Goal: Information Seeking & Learning: Learn about a topic

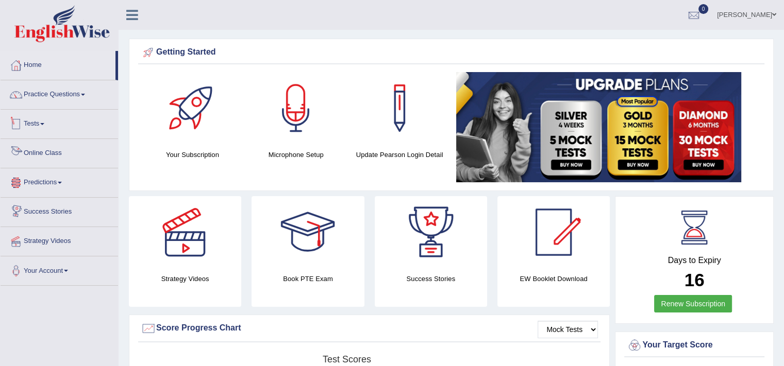
click at [91, 117] on link "Tests" at bounding box center [59, 123] width 117 height 26
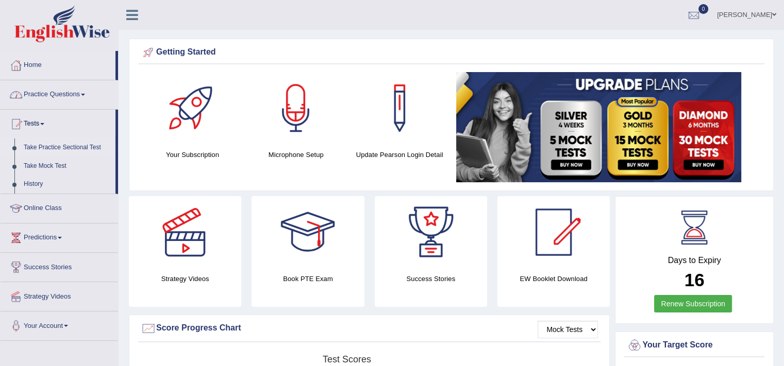
click at [49, 150] on link "Take Practice Sectional Test" at bounding box center [67, 148] width 96 height 19
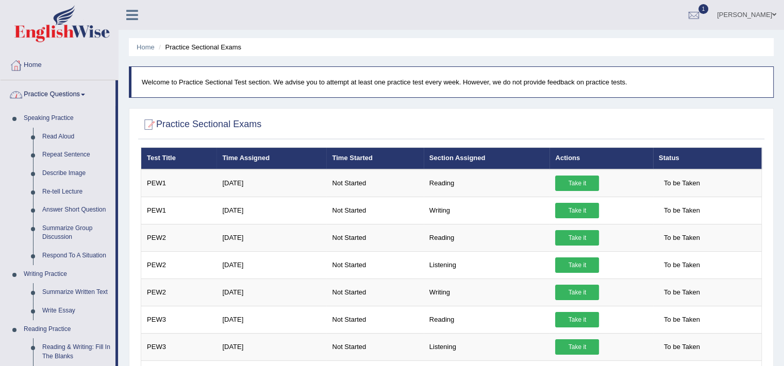
click at [61, 95] on link "Practice Questions" at bounding box center [58, 93] width 115 height 26
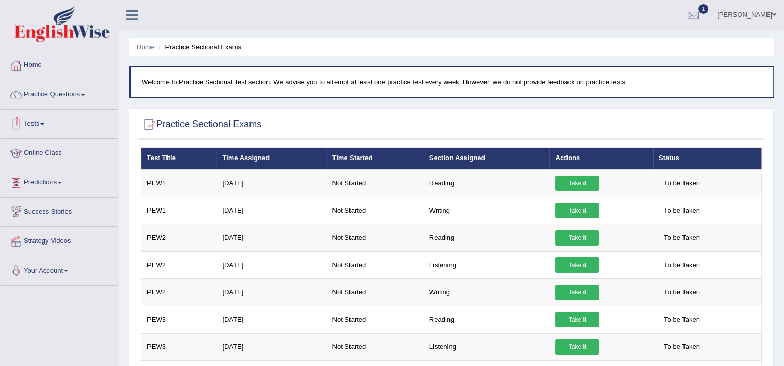
click at [36, 123] on link "Tests" at bounding box center [59, 123] width 117 height 26
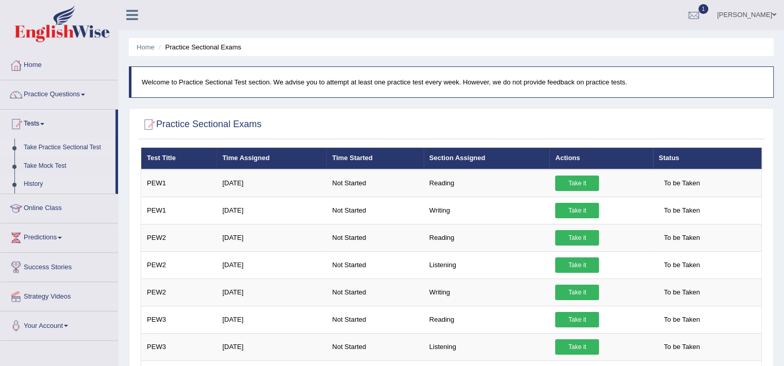
click at [32, 184] on link "History" at bounding box center [67, 184] width 96 height 19
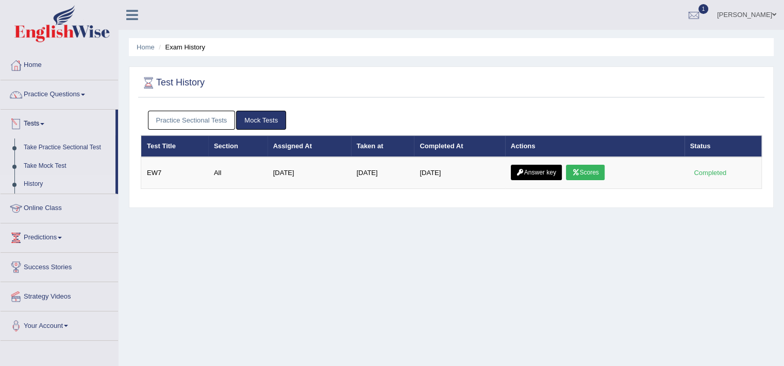
click at [187, 129] on link "Practice Sectional Tests" at bounding box center [192, 120] width 88 height 19
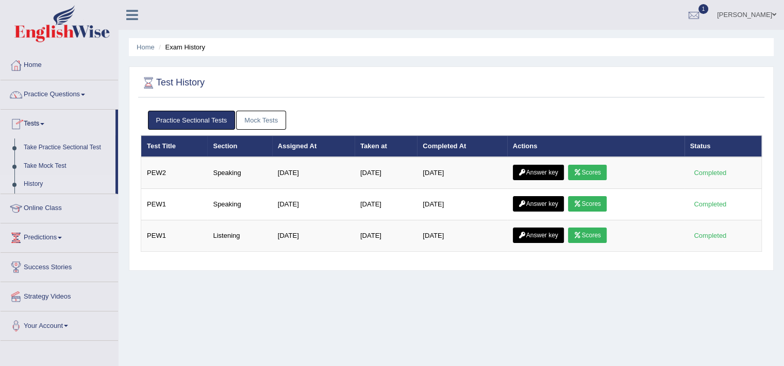
click at [188, 121] on link "Practice Sectional Tests" at bounding box center [192, 120] width 88 height 19
click at [701, 8] on div at bounding box center [693, 15] width 15 height 15
click at [651, 72] on strong "See All Alerts" at bounding box center [628, 73] width 46 height 8
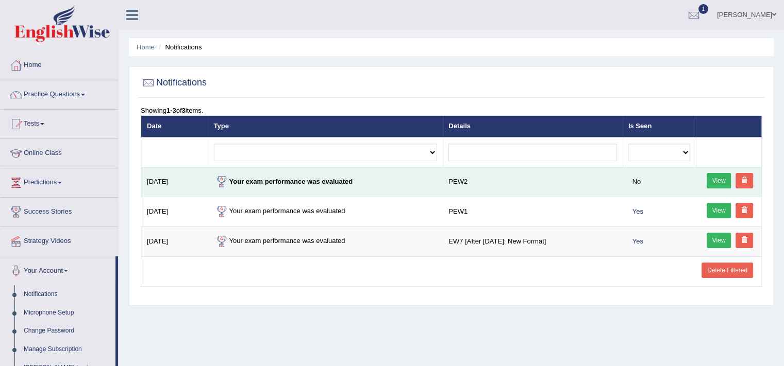
click at [718, 176] on link "View" at bounding box center [718, 180] width 25 height 15
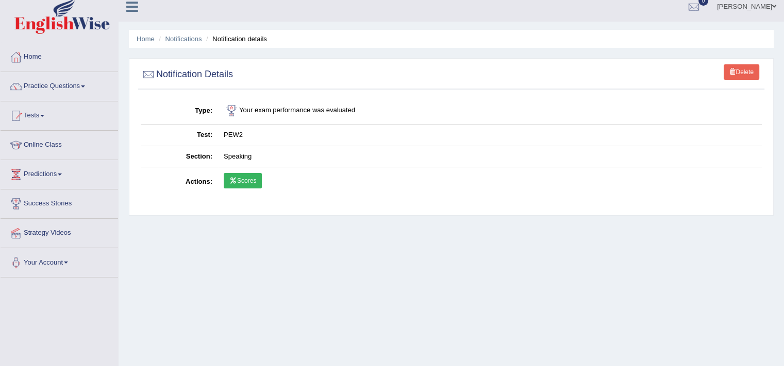
scroll to position [9, 0]
click at [256, 173] on link "Scores" at bounding box center [243, 180] width 38 height 15
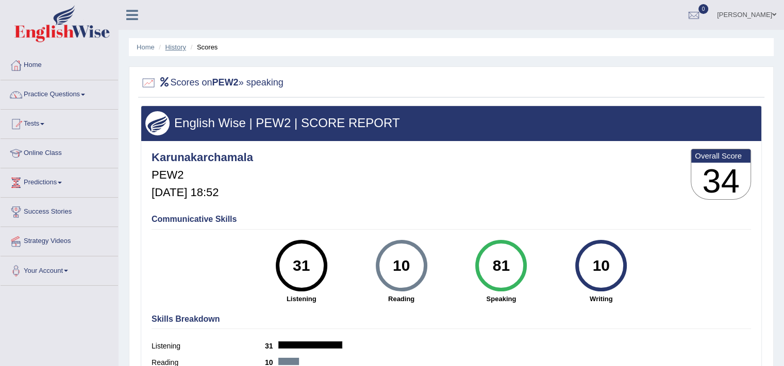
click at [181, 43] on link "History" at bounding box center [175, 47] width 21 height 8
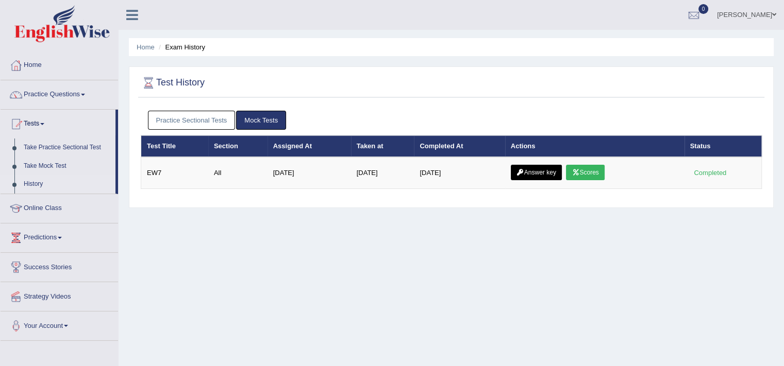
click at [214, 116] on link "Practice Sectional Tests" at bounding box center [192, 120] width 88 height 19
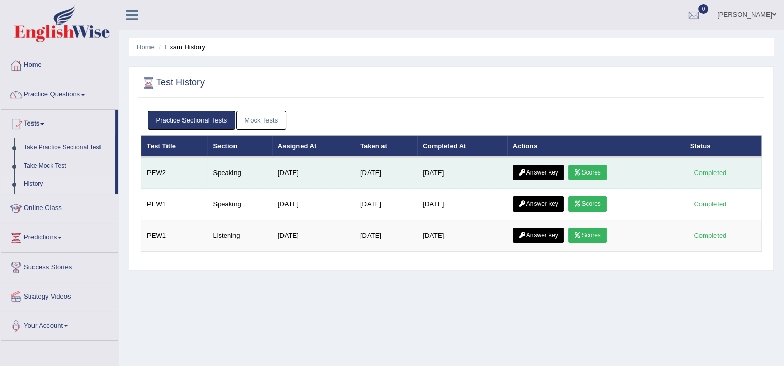
click at [544, 173] on link "Answer key" at bounding box center [538, 172] width 51 height 15
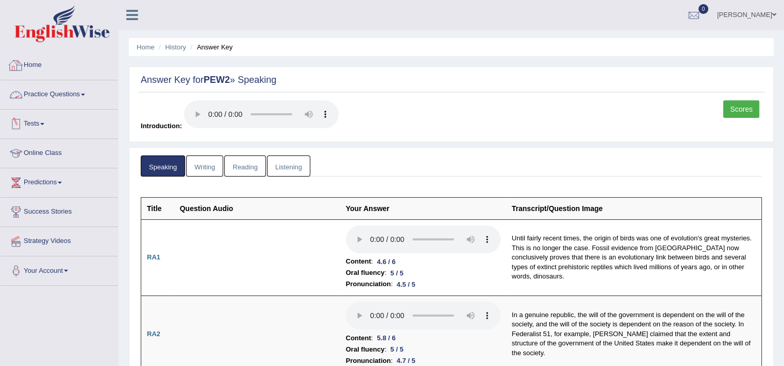
click at [31, 66] on link "Home" at bounding box center [59, 64] width 117 height 26
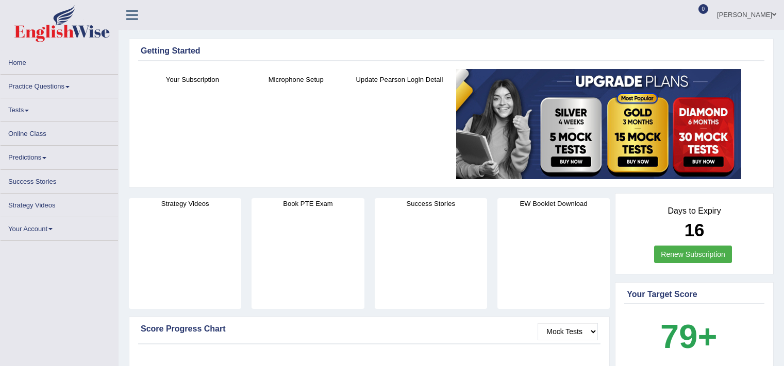
click at [52, 83] on link "Practice Questions" at bounding box center [59, 85] width 117 height 20
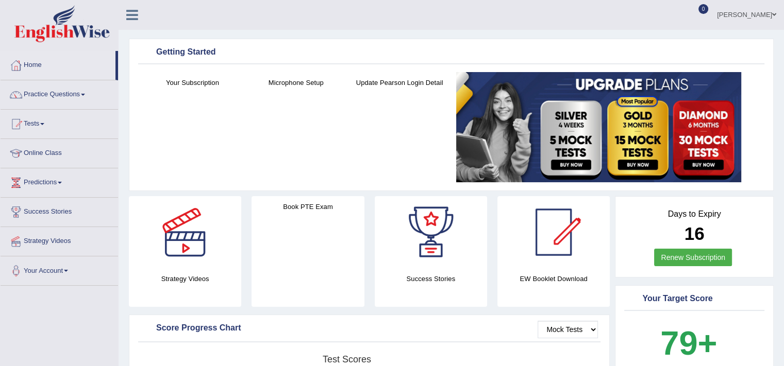
click at [57, 92] on link "Practice Questions" at bounding box center [59, 93] width 117 height 26
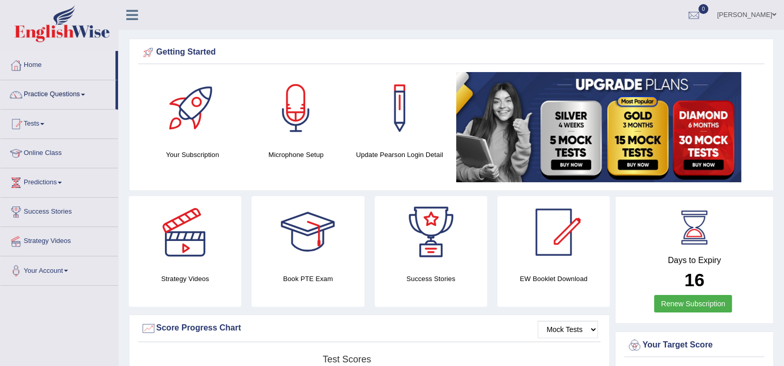
click at [84, 95] on span at bounding box center [83, 95] width 4 height 2
click at [63, 95] on link "Practice Questions" at bounding box center [59, 93] width 117 height 26
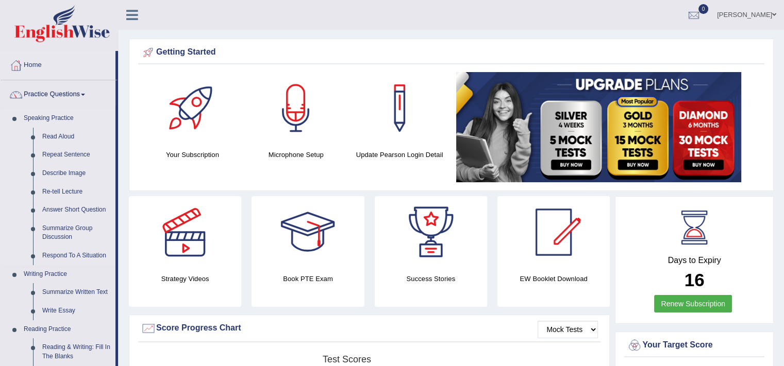
click at [37, 117] on link "Speaking Practice" at bounding box center [67, 118] width 96 height 19
click at [40, 111] on link "Speaking Practice" at bounding box center [67, 118] width 96 height 19
click at [58, 97] on link "Practice Questions" at bounding box center [58, 93] width 115 height 26
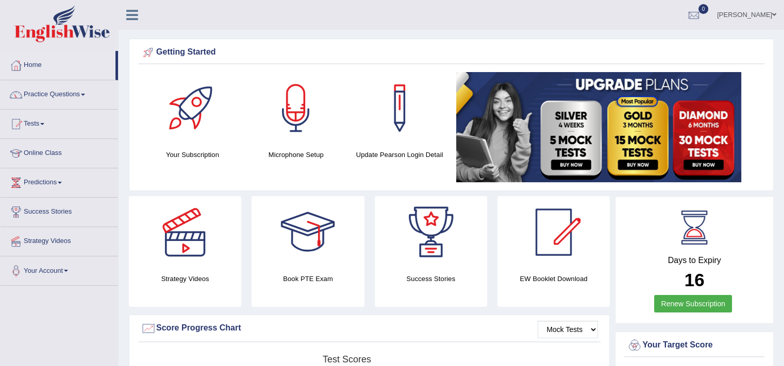
click at [58, 97] on link "Practice Questions" at bounding box center [59, 93] width 117 height 26
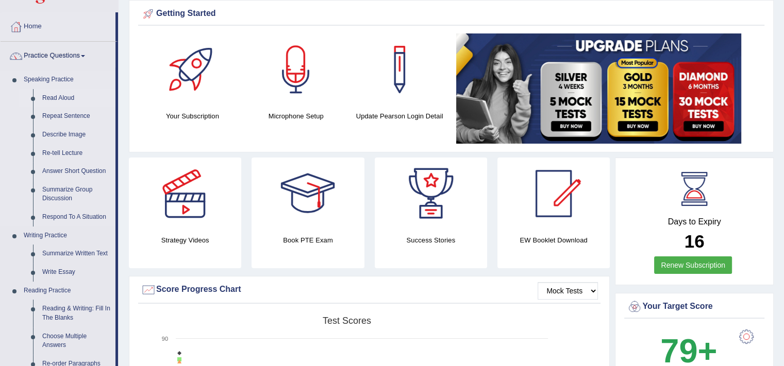
scroll to position [126, 0]
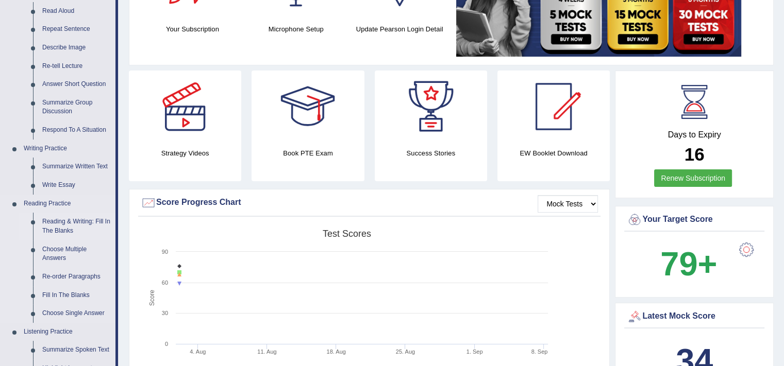
click at [59, 231] on link "Reading & Writing: Fill In The Blanks" at bounding box center [77, 226] width 78 height 27
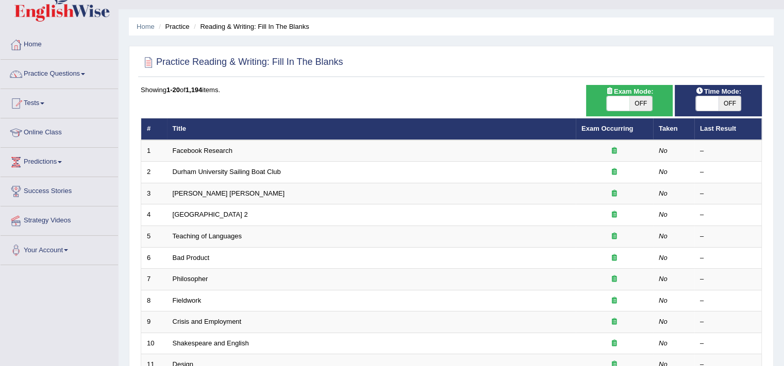
scroll to position [24, 0]
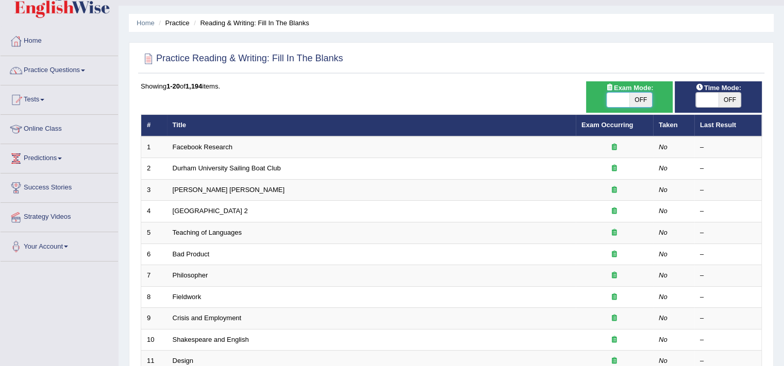
click at [615, 99] on span at bounding box center [617, 100] width 23 height 14
checkbox input "true"
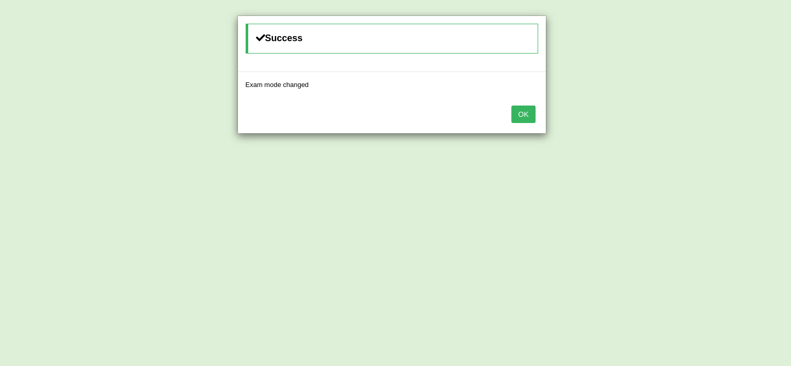
click at [524, 114] on button "OK" at bounding box center [524, 115] width 24 height 18
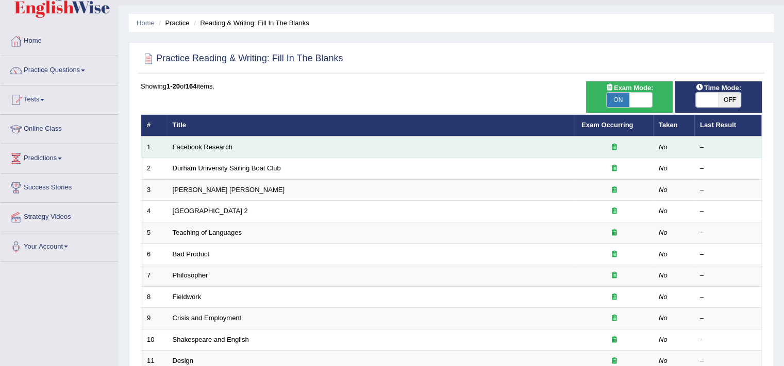
click at [206, 150] on link "Facebook Research" at bounding box center [203, 147] width 60 height 8
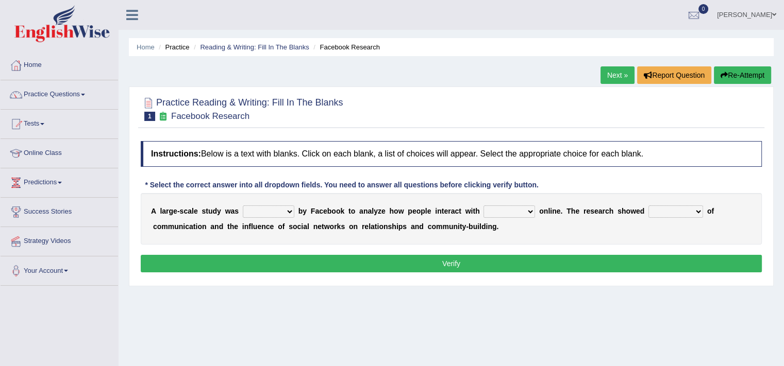
click at [278, 210] on select "surveyed had asked made" at bounding box center [269, 212] width 52 height 12
select select "surveyed"
click at [243, 206] on select "surveyed had asked made" at bounding box center [269, 212] width 52 height 12
click at [511, 216] on div "A l a r g e - s c a l e s t u d y w a s surveyed had asked made b y F a c e b o…" at bounding box center [451, 219] width 621 height 52
click at [510, 209] on select "together all each other another" at bounding box center [509, 212] width 52 height 12
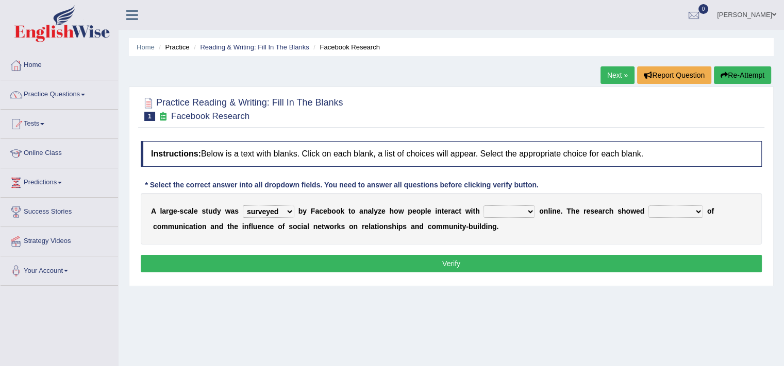
select select "each other"
click at [483, 206] on select "together all each other another" at bounding box center [509, 212] width 52 height 12
click at [664, 213] on select "advantages standards fellowships patterns" at bounding box center [675, 212] width 55 height 12
select select "advantages"
click at [648, 206] on select "advantages standards fellowships patterns" at bounding box center [675, 212] width 55 height 12
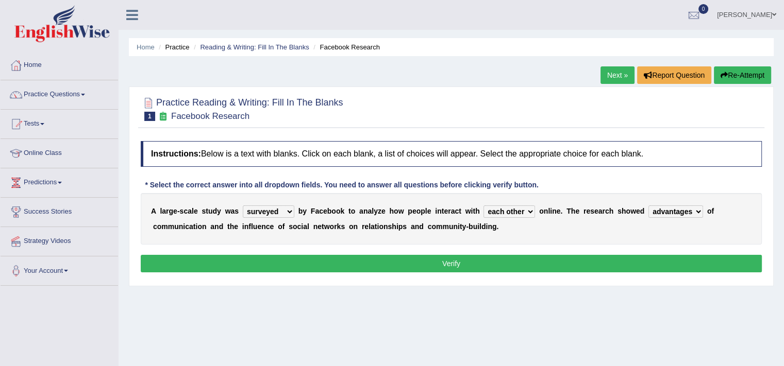
click at [513, 264] on button "Verify" at bounding box center [451, 264] width 621 height 18
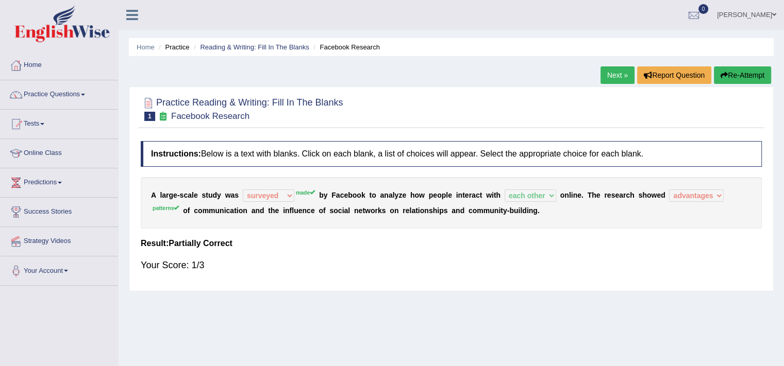
click at [310, 289] on div "Practice Reading & Writing: Fill In The Blanks 1 Facebook Research Instructions…" at bounding box center [451, 189] width 645 height 205
click at [604, 236] on div "Instructions: Below is a text with blanks. Click on each blank, a list of choic…" at bounding box center [451, 211] width 626 height 150
click at [616, 78] on link "Next »" at bounding box center [617, 75] width 34 height 18
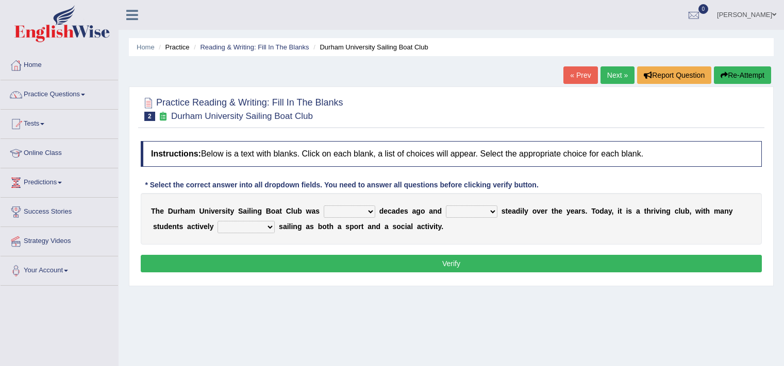
click at [357, 208] on select "found fund founded find" at bounding box center [350, 212] width 52 height 12
select select "founded"
click at [324, 206] on select "found fund founded find" at bounding box center [350, 212] width 52 height 12
click at [475, 212] on select "grow growing has grown grown" at bounding box center [472, 212] width 52 height 12
select select "growing"
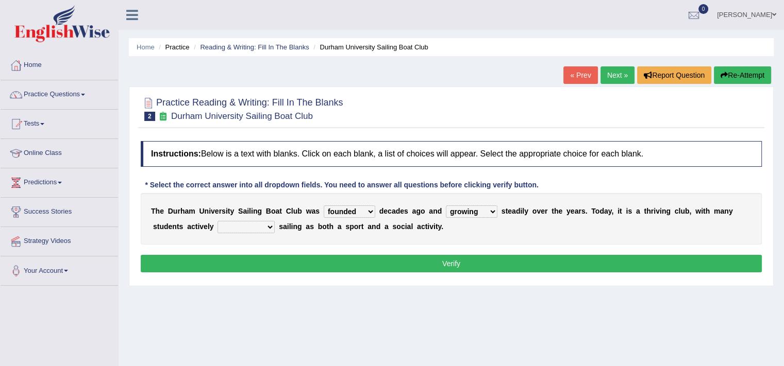
click at [446, 206] on select "grow growing has grown grown" at bounding box center [472, 212] width 52 height 12
click at [232, 230] on select "enjoy enjoyed are enjoying enjoying" at bounding box center [245, 227] width 57 height 12
select select "enjoying"
click at [217, 221] on select "enjoy enjoyed are enjoying enjoying" at bounding box center [245, 227] width 57 height 12
click at [291, 217] on div "T h e D u r h a m U n i v e r s i t y S a i l i n g B o a t C l u b w a s found…" at bounding box center [451, 219] width 621 height 52
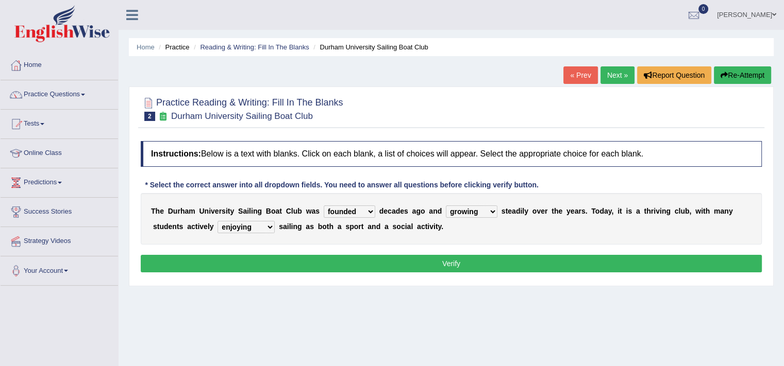
click at [269, 343] on div "Home Practice Reading & Writing: Fill In The Blanks Durham University Sailing B…" at bounding box center [450, 257] width 665 height 515
drag, startPoint x: 480, startPoint y: 202, endPoint x: 478, endPoint y: 211, distance: 9.0
click at [478, 211] on div "T h e D u r h a m U n i v e r s i t y S a i l i n g B o a t C l u b w a s found…" at bounding box center [451, 219] width 621 height 52
click at [478, 211] on select "grow growing has grown grown" at bounding box center [472, 212] width 52 height 12
select select "has grown"
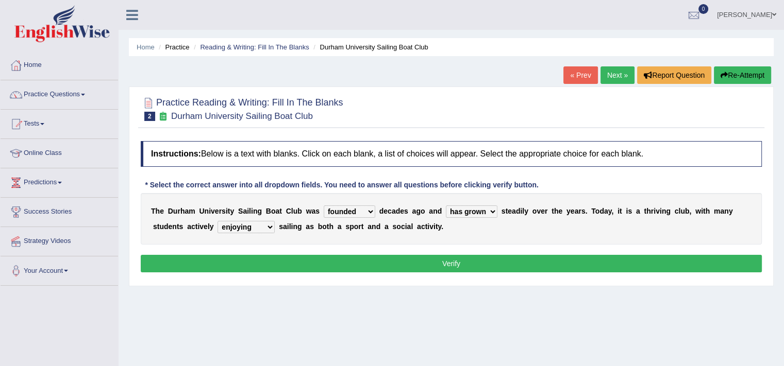
click at [446, 206] on select "grow growing has grown grown" at bounding box center [472, 212] width 52 height 12
click at [482, 214] on select "grow growing has grown grown" at bounding box center [472, 212] width 52 height 12
click at [247, 226] on select "enjoy enjoyed are enjoying enjoying" at bounding box center [245, 227] width 57 height 12
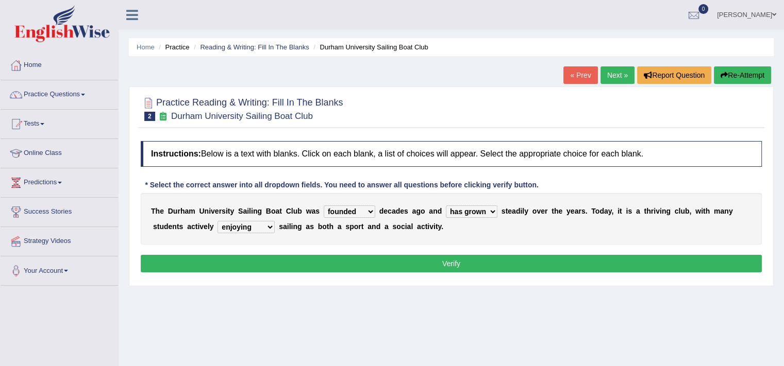
click at [470, 263] on button "Verify" at bounding box center [451, 264] width 621 height 18
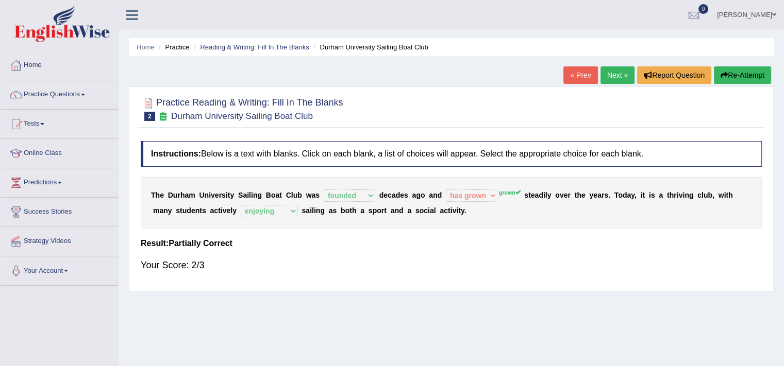
click at [624, 77] on link "Next »" at bounding box center [617, 75] width 34 height 18
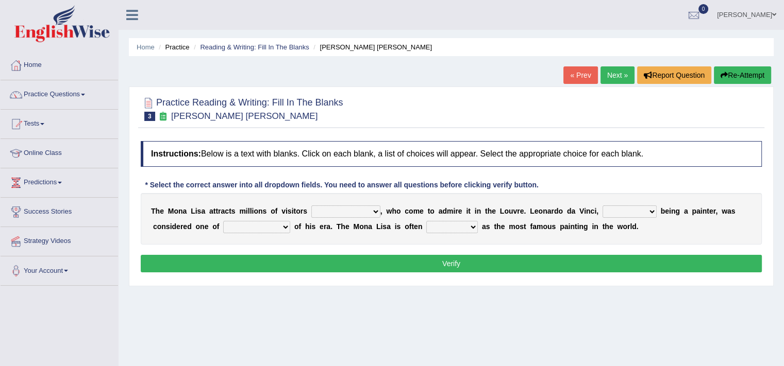
click at [349, 207] on select "around the year the all year all year round per year" at bounding box center [345, 212] width 69 height 12
select select "around the year"
click at [311, 206] on select "around the year the all year all year round per year" at bounding box center [345, 212] width 69 height 12
click at [645, 213] on select "rather than as much as as well as as long as" at bounding box center [629, 212] width 54 height 12
select select "as well as"
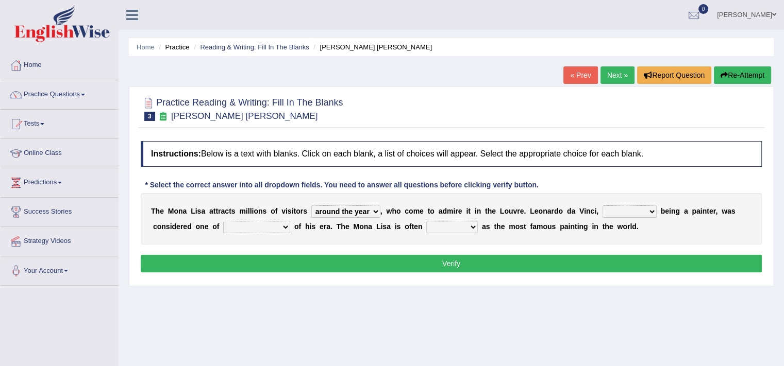
click at [602, 206] on select "rather than as much as as well as as long as" at bounding box center [629, 212] width 54 height 12
click at [251, 226] on select "better artists artist the better artist the best artists" at bounding box center [256, 227] width 67 height 12
select select "the best artists"
click at [223, 221] on select "better artists artist the better artist the best artists" at bounding box center [256, 227] width 67 height 12
click at [444, 225] on select "classified suggested predicted described" at bounding box center [452, 227] width 52 height 12
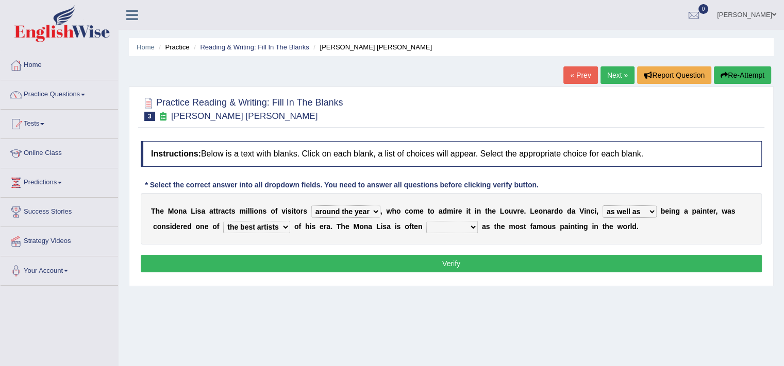
select select "described"
click at [426, 221] on select "classified suggested predicted described" at bounding box center [452, 227] width 52 height 12
click at [425, 305] on div "Home Practice Reading & Writing: Fill In The Blanks Mona Lisa « Prev Next » Rep…" at bounding box center [450, 257] width 665 height 515
click at [348, 214] on select "around the year the all year all year round per year" at bounding box center [345, 212] width 69 height 12
click at [358, 211] on select "around the year the all year all year round per year" at bounding box center [345, 212] width 69 height 12
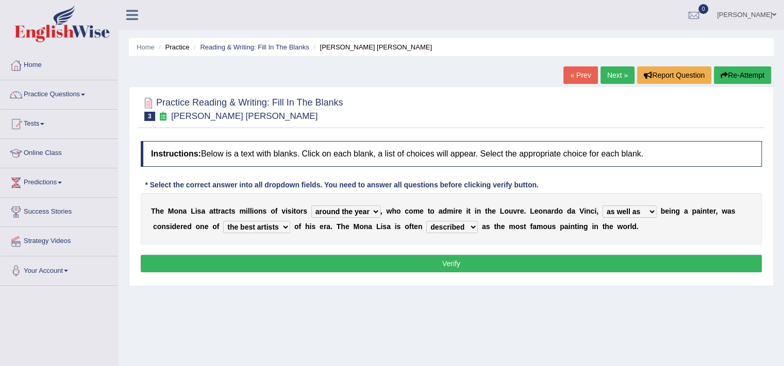
click at [358, 211] on select "around the year the all year all year round per year" at bounding box center [345, 212] width 69 height 12
select select "all year round"
click at [311, 206] on select "around the year the all year all year round per year" at bounding box center [345, 212] width 69 height 12
click at [636, 207] on select "rather than as much as as well as as long as" at bounding box center [629, 212] width 54 height 12
select select "as much as"
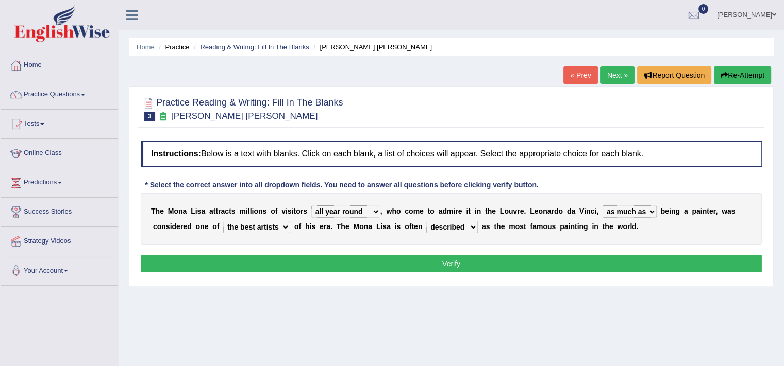
click at [602, 206] on select "rather than as much as as well as as long as" at bounding box center [629, 212] width 54 height 12
click at [621, 260] on button "Verify" at bounding box center [451, 264] width 621 height 18
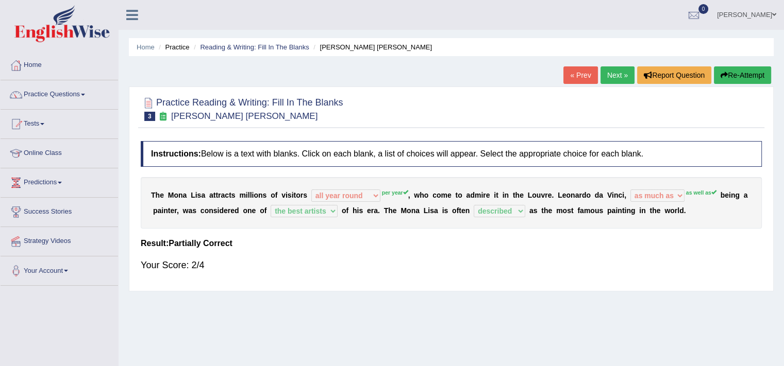
click at [615, 73] on link "Next »" at bounding box center [617, 75] width 34 height 18
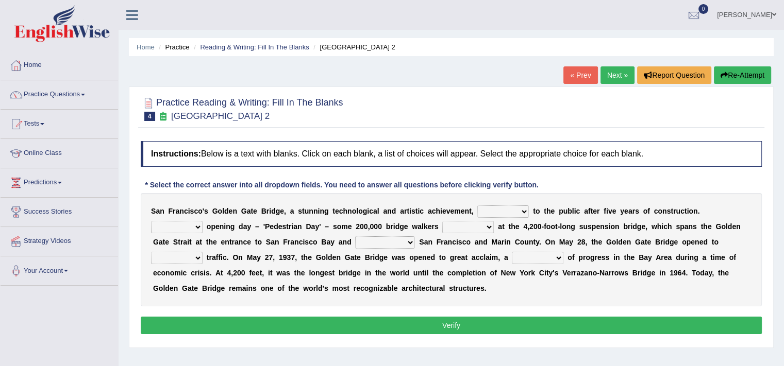
click at [509, 203] on div "S a n F r a n c i s c o ' s G o l d e n G a t e B r i d g e , a s t u n n i n g…" at bounding box center [451, 249] width 621 height 113
click at [507, 216] on div "S a n F r a n c i s c o ' s G o l d e n G a t e B r i d g e , a s t u n n i n g…" at bounding box center [451, 249] width 621 height 113
click at [507, 212] on select "opens closes appears equals" at bounding box center [503, 212] width 52 height 12
select select "opens"
click at [477, 206] on select "opens closes appears equals" at bounding box center [503, 212] width 52 height 12
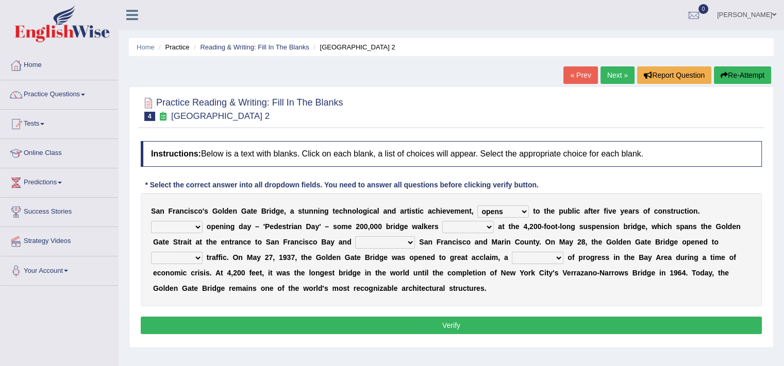
click at [183, 227] on select "On During Since When" at bounding box center [177, 227] width 52 height 12
select select "On"
click at [151, 221] on select "On During Since When" at bounding box center [177, 227] width 52 height 12
click at [470, 226] on select "stationed looked marveled laughed" at bounding box center [468, 227] width 52 height 12
select select "stationed"
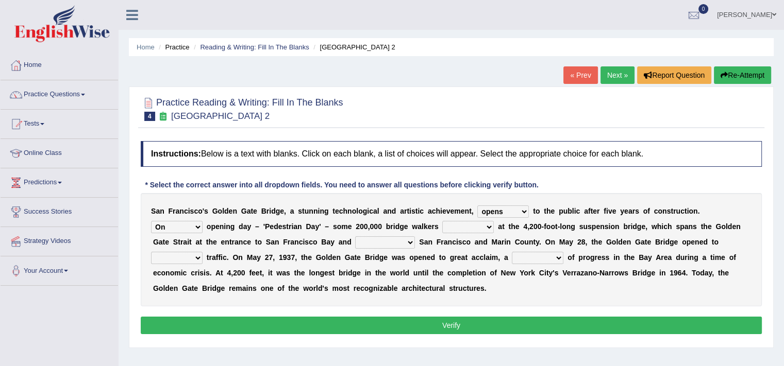
click at [442, 221] on select "stationed looked marveled laughed" at bounding box center [468, 227] width 52 height 12
click at [375, 244] on select "separates connects channels differentiates" at bounding box center [385, 242] width 60 height 12
select select "connects"
click at [355, 236] on select "separates connects channels differentiates" at bounding box center [385, 242] width 60 height 12
click at [171, 263] on div "S a n F r a n c i s c o ' s G o l d e n G a t e B r i d g e , a s t u n n i n g…" at bounding box center [451, 249] width 621 height 113
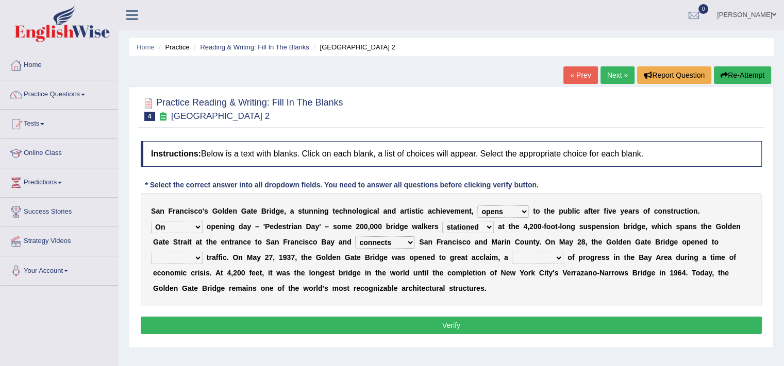
click at [184, 253] on div "S a n F r a n c i s c o ' s G o l d e n G a t e B r i d g e , a s t u n n i n g…" at bounding box center [451, 249] width 621 height 113
click at [184, 253] on select "aquatic vehicular airborne watertight" at bounding box center [177, 258] width 52 height 12
select select "vehicular"
click at [151, 252] on select "aquatic vehicular airborne watertight" at bounding box center [177, 258] width 52 height 12
click at [547, 258] on select "denial symbol technique yield" at bounding box center [538, 258] width 52 height 12
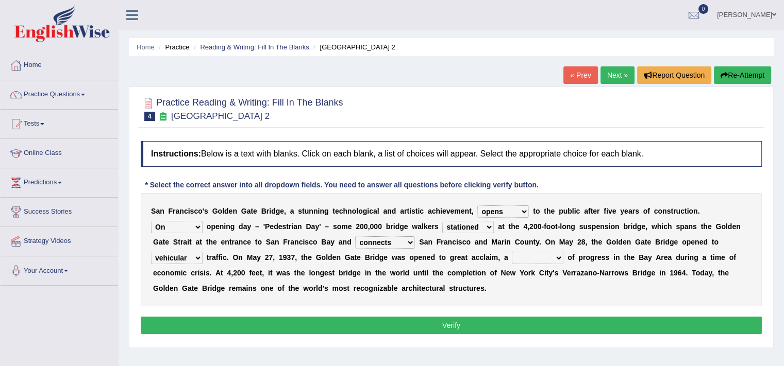
select select "symbol"
click at [512, 252] on select "denial symbol technique yield" at bounding box center [538, 258] width 52 height 12
click at [515, 330] on button "Verify" at bounding box center [451, 326] width 621 height 18
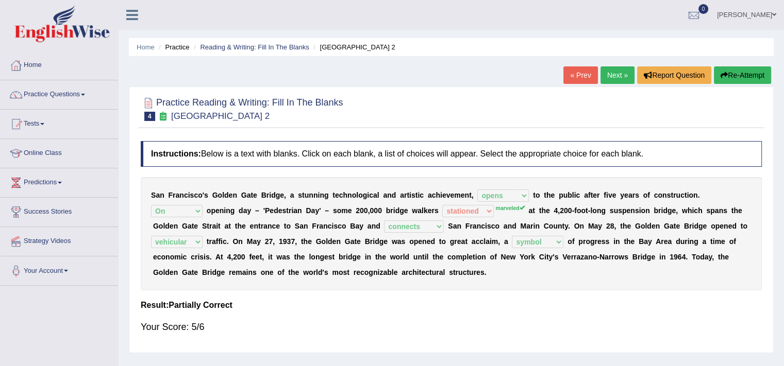
click at [614, 73] on link "Next »" at bounding box center [617, 75] width 34 height 18
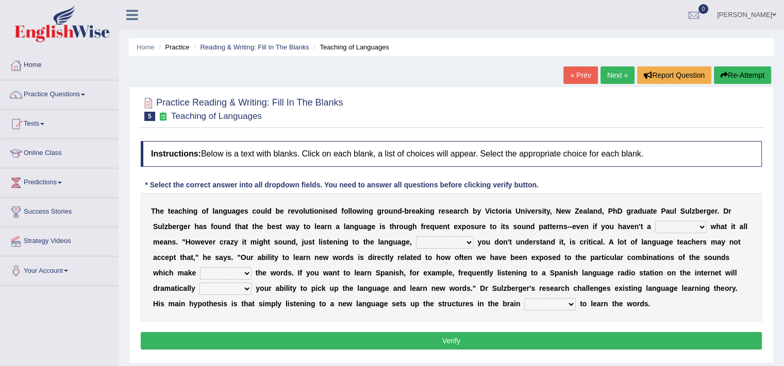
click at [668, 229] on select "dew claw clue due" at bounding box center [681, 227] width 52 height 12
select select "clue"
click at [655, 221] on select "dew claw clue due" at bounding box center [681, 227] width 52 height 12
click at [448, 246] on select "but also all together even though if so" at bounding box center [445, 242] width 58 height 12
select select "even though"
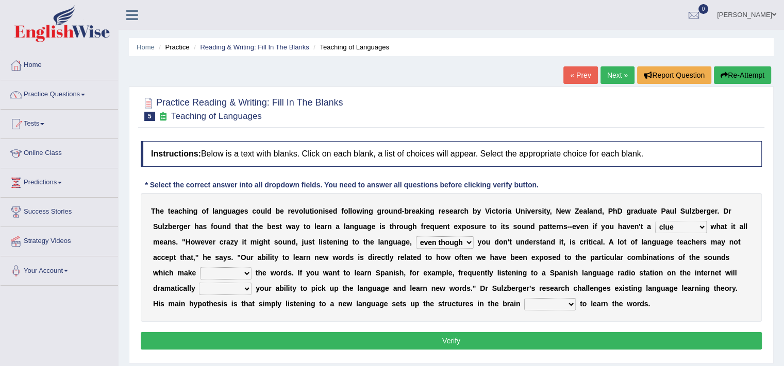
click at [416, 236] on select "but also all together even though if so" at bounding box center [445, 242] width 58 height 12
click at [441, 234] on div "T h e t e a c h i n g o f l a n g u a g e s c o u l d b e r e v o l u t i o n i…" at bounding box center [451, 257] width 621 height 129
click at [441, 241] on select "but also all together even though if so" at bounding box center [445, 242] width 58 height 12
click at [207, 275] on select "down up of on" at bounding box center [226, 273] width 52 height 12
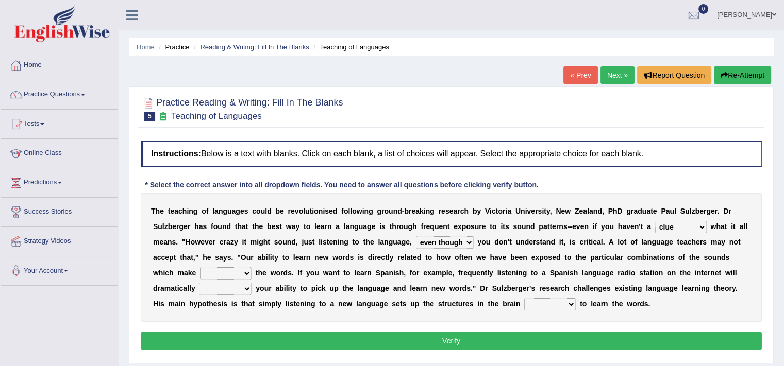
select select "up"
click at [200, 267] on select "down up of on" at bounding box center [226, 273] width 52 height 12
click at [215, 290] on select "evaluate exaggerate describe boost" at bounding box center [225, 289] width 53 height 12
select select "boost"
click at [199, 283] on select "evaluate exaggerate describe boost" at bounding box center [225, 289] width 53 height 12
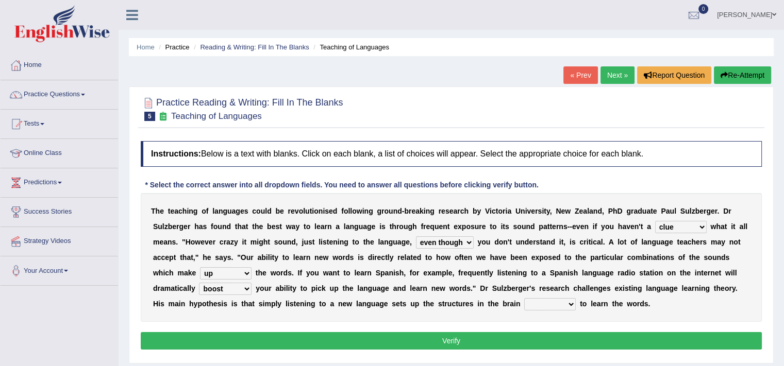
click at [519, 297] on div "T h e t e a c h i n g o f l a n g u a g e s c o u l d b e r e v o l u t i o n i…" at bounding box center [451, 257] width 621 height 129
click at [526, 302] on select "requiring required directed to require" at bounding box center [550, 304] width 52 height 12
click at [534, 303] on select "requiring required directed to require" at bounding box center [550, 304] width 52 height 12
click at [546, 300] on select "requiring required directed to require" at bounding box center [550, 304] width 52 height 12
select select "directed"
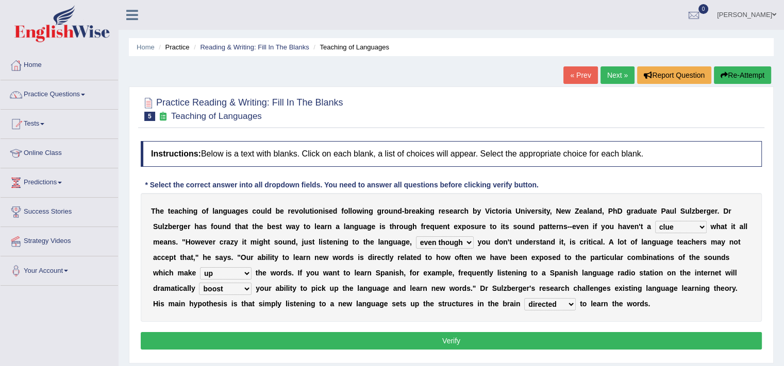
click at [524, 298] on select "requiring required directed to require" at bounding box center [550, 304] width 52 height 12
click at [416, 340] on button "Verify" at bounding box center [451, 341] width 621 height 18
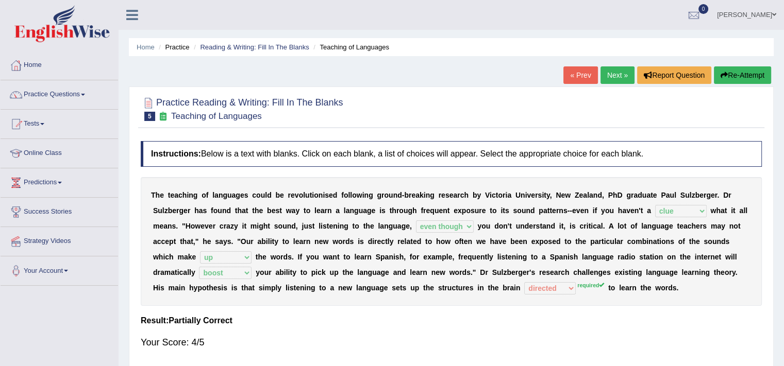
click at [610, 76] on link "Next »" at bounding box center [617, 75] width 34 height 18
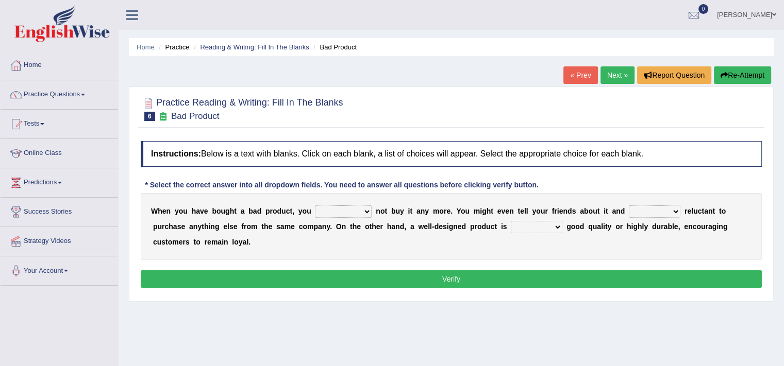
click at [350, 212] on select "would have should have should" at bounding box center [343, 212] width 57 height 12
select select "would"
click at [315, 206] on select "would have should have should" at bounding box center [343, 212] width 57 height 12
click at [340, 210] on select "would have should have should" at bounding box center [343, 212] width 57 height 12
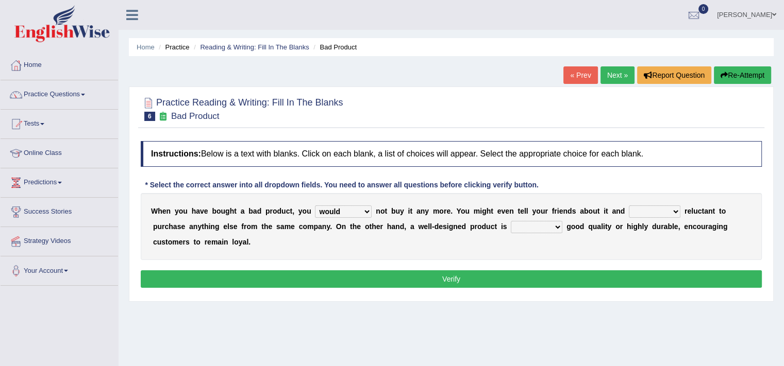
click at [647, 214] on select "is are be being" at bounding box center [655, 212] width 52 height 12
select select "being"
click at [629, 206] on select "is are be being" at bounding box center [655, 212] width 52 height 12
click at [534, 226] on select "both also neither either" at bounding box center [537, 227] width 52 height 12
select select "neither"
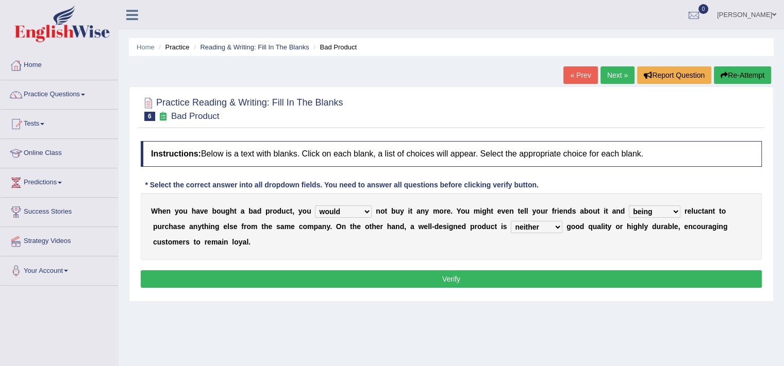
click at [511, 221] on select "both also neither either" at bounding box center [537, 227] width 52 height 12
click at [521, 272] on button "Verify" at bounding box center [451, 279] width 621 height 18
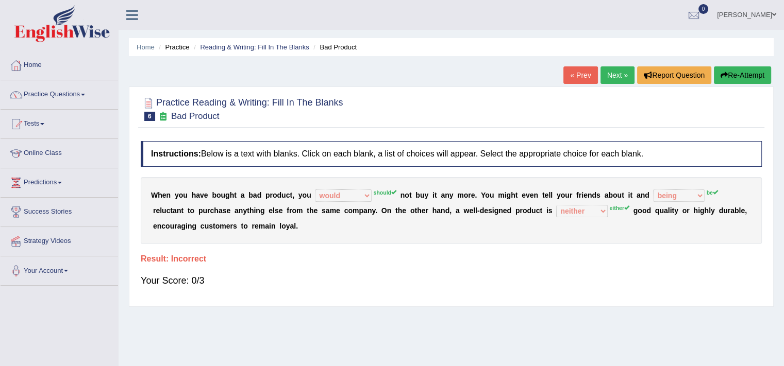
click at [622, 74] on link "Next »" at bounding box center [617, 75] width 34 height 18
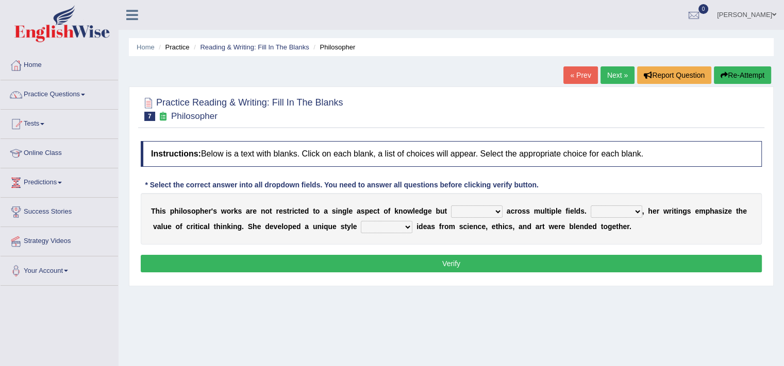
click at [489, 207] on select "constrain contain assemble extend" at bounding box center [477, 212] width 52 height 12
select select "extend"
click at [451, 206] on select "constrain contain assemble extend" at bounding box center [477, 212] width 52 height 12
click at [606, 208] on select "Rather So Moreover Likely" at bounding box center [616, 212] width 52 height 12
select select "So"
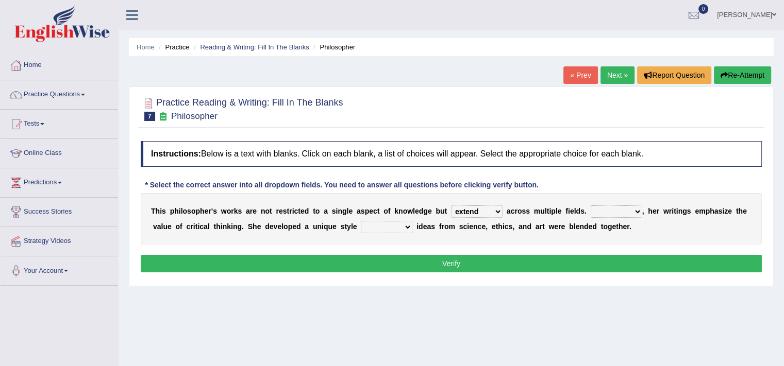
click at [590, 206] on select "Rather So Moreover Likely" at bounding box center [616, 212] width 52 height 12
click at [396, 231] on select "in that that which in which" at bounding box center [387, 227] width 52 height 12
select select "in which"
click at [361, 221] on select "in that that which in which" at bounding box center [387, 227] width 52 height 12
click at [405, 291] on div "Home Practice Reading & Writing: Fill In The Blanks Philosopher « Prev Next » R…" at bounding box center [450, 257] width 665 height 515
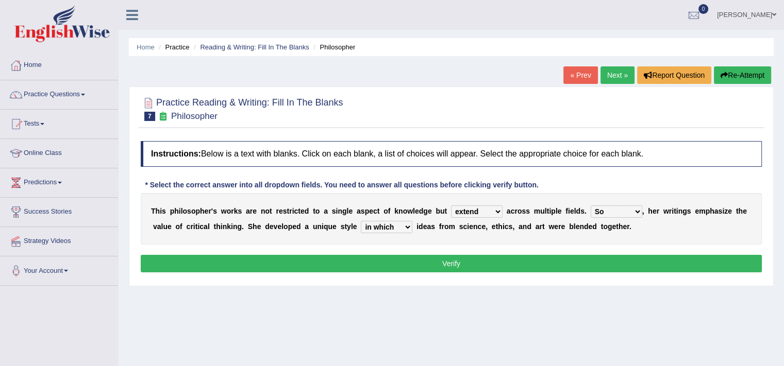
click at [405, 291] on div "Home Practice Reading & Writing: Fill In The Blanks Philosopher « Prev Next » R…" at bounding box center [450, 257] width 665 height 515
click at [490, 206] on select "constrain contain assemble extend" at bounding box center [477, 212] width 52 height 12
click at [460, 265] on button "Verify" at bounding box center [451, 264] width 621 height 18
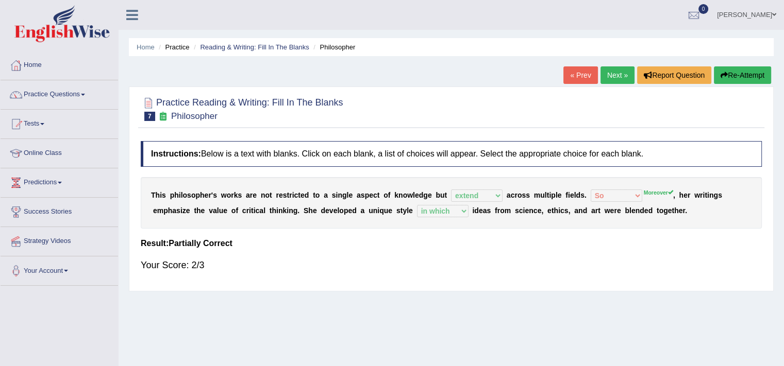
click at [604, 77] on link "Next »" at bounding box center [617, 75] width 34 height 18
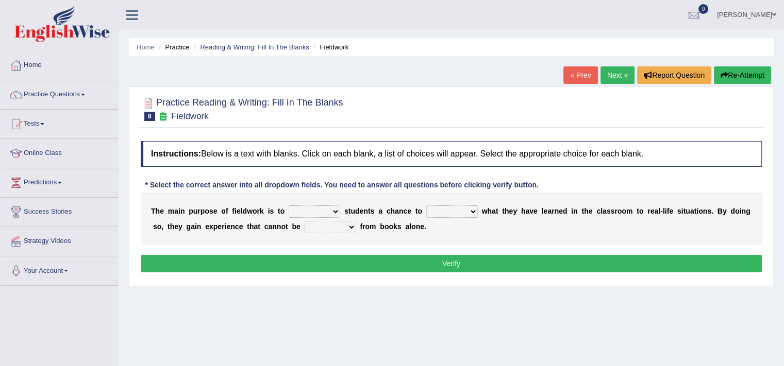
click at [298, 212] on select "resemble stow rave offer" at bounding box center [315, 212] width 52 height 12
select select "rave"
click at [289, 206] on select "resemble stow rave offer" at bounding box center [315, 212] width 52 height 12
click at [443, 206] on select "compare align apply dismount" at bounding box center [452, 212] width 52 height 12
select select "apply"
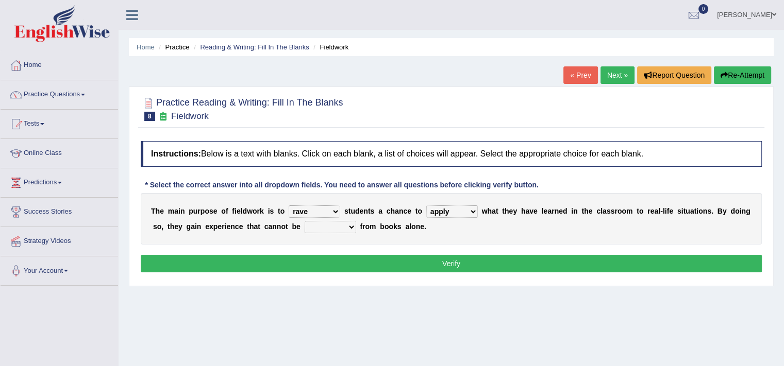
click at [426, 206] on select "compare align apply dismount" at bounding box center [452, 212] width 52 height 12
click at [320, 232] on select "originated prepared obtained touted" at bounding box center [330, 227] width 52 height 12
select select "obtained"
click at [304, 221] on select "originated prepared obtained touted" at bounding box center [330, 227] width 52 height 12
click at [318, 313] on div "Home Practice Reading & Writing: Fill In The Blanks Fieldwork « Prev Next » Rep…" at bounding box center [450, 257] width 665 height 515
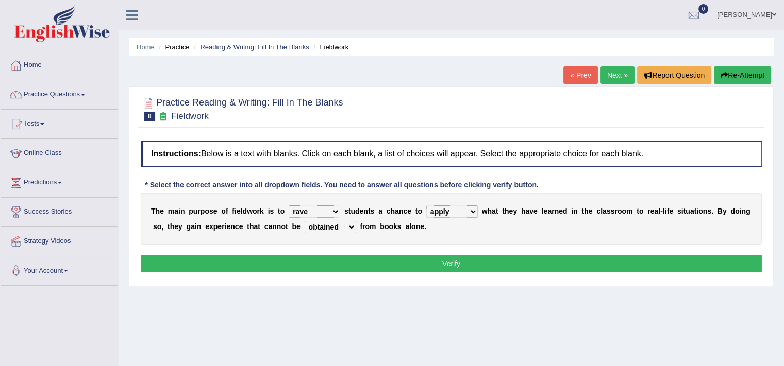
click at [332, 215] on select "resemble stow rave offer" at bounding box center [315, 212] width 52 height 12
select select "offer"
click at [289, 206] on select "resemble stow rave offer" at bounding box center [315, 212] width 52 height 12
click at [452, 214] on select "compare align apply dismount" at bounding box center [452, 212] width 52 height 12
click at [387, 266] on button "Verify" at bounding box center [451, 264] width 621 height 18
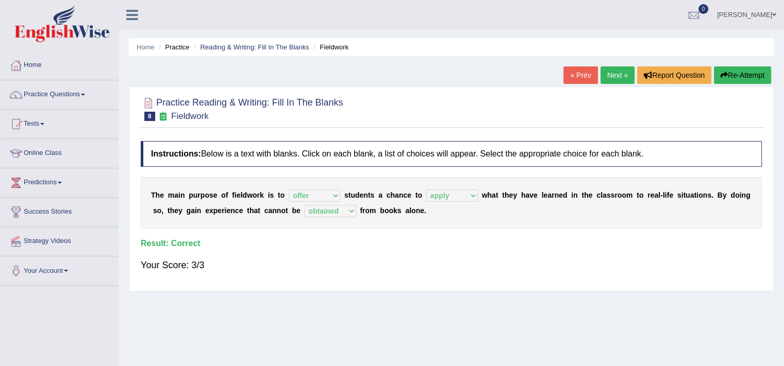
click at [614, 74] on link "Next »" at bounding box center [617, 75] width 34 height 18
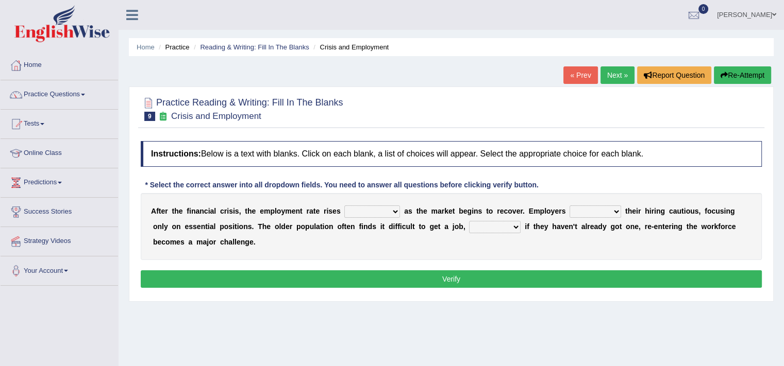
click at [361, 210] on select "normally conversely strenuously sharply" at bounding box center [372, 212] width 56 height 12
select select "sharply"
click at [344, 206] on select "normally conversely strenuously sharply" at bounding box center [372, 212] width 56 height 12
click at [373, 213] on select "normally conversely strenuously sharply" at bounding box center [372, 212] width 56 height 12
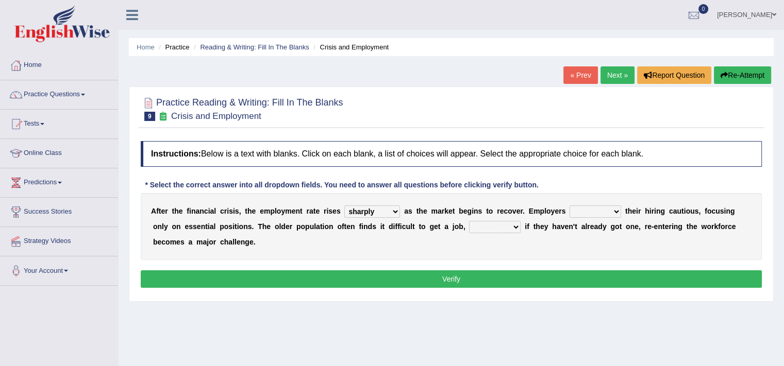
click at [613, 212] on select "keeping kept keep are kept" at bounding box center [595, 212] width 52 height 12
select select "keeping"
click at [569, 206] on select "keeping kept keep are kept" at bounding box center [595, 212] width 52 height 12
click at [388, 214] on select "normally conversely strenuously sharply" at bounding box center [372, 212] width 56 height 12
select select "normally"
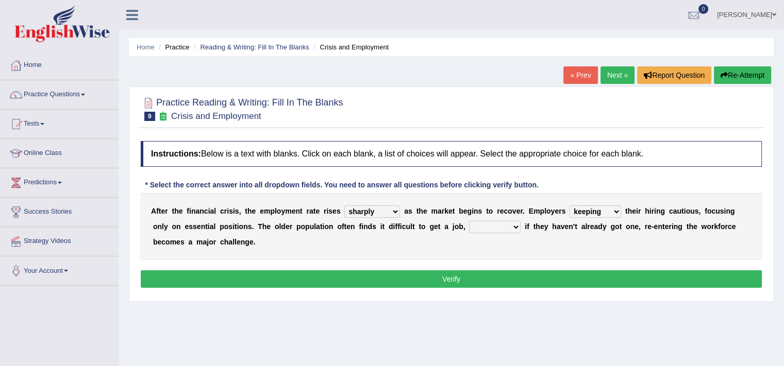
click at [344, 206] on select "normally conversely strenuously sharply" at bounding box center [372, 212] width 56 height 12
click at [389, 249] on div "A f t e r t h e f i n a n c i a l c r i s i s , t h e e m p l o y m e n t r a t…" at bounding box center [451, 226] width 621 height 67
click at [493, 226] on select "although while then because" at bounding box center [495, 227] width 52 height 12
select select "then"
click at [469, 221] on select "although while then because" at bounding box center [495, 227] width 52 height 12
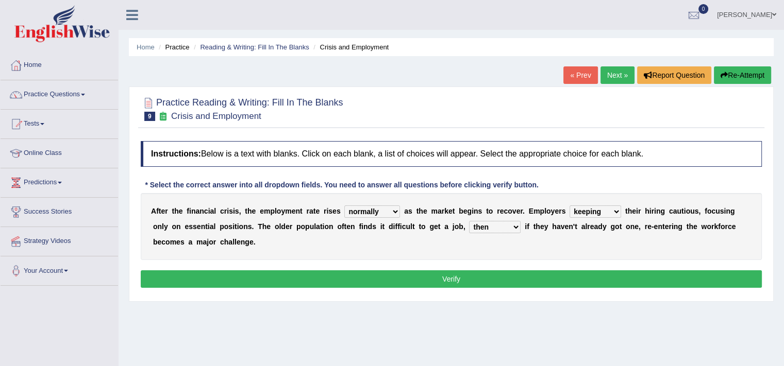
click at [533, 251] on div "A f t e r t h e f i n a n c i a l c r i s i s , t h e e m p l o y m e n t r a t…" at bounding box center [451, 226] width 621 height 67
click at [370, 216] on select "normally conversely strenuously sharply" at bounding box center [372, 212] width 56 height 12
click at [459, 266] on div "Instructions: Below is a text with blanks. Click on each blank, a list of choic…" at bounding box center [451, 216] width 626 height 160
click at [458, 279] on button "Verify" at bounding box center [451, 279] width 621 height 18
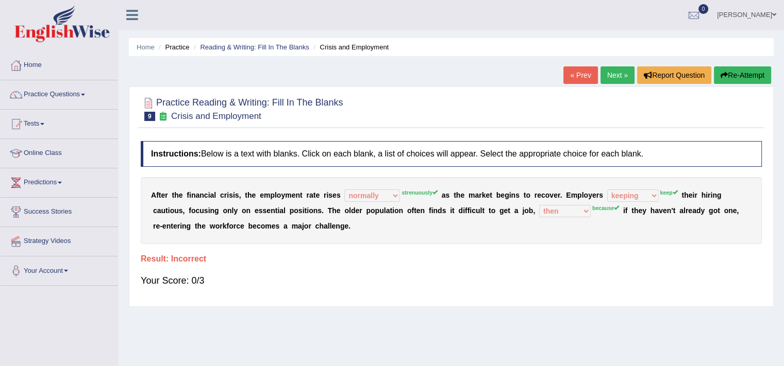
click at [52, 182] on link "Predictions" at bounding box center [59, 181] width 117 height 26
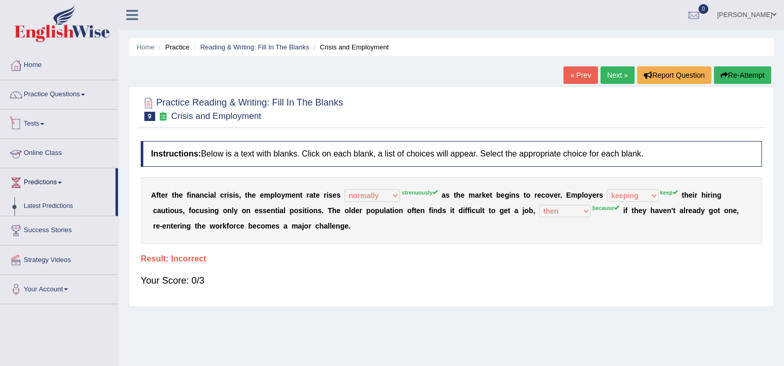
click at [40, 118] on link "Tests" at bounding box center [59, 123] width 117 height 26
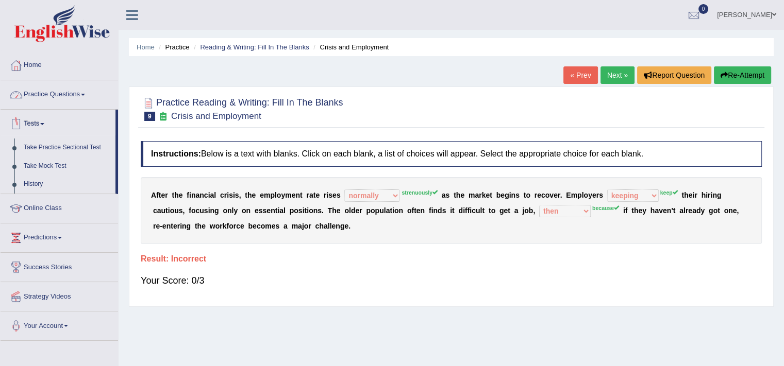
click at [43, 98] on link "Practice Questions" at bounding box center [59, 93] width 117 height 26
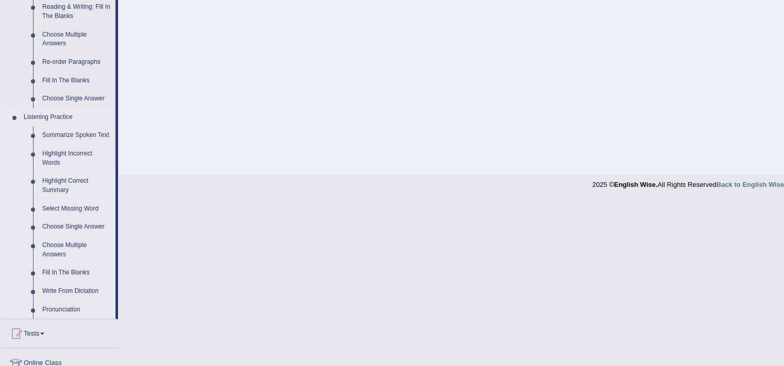
scroll to position [345, 0]
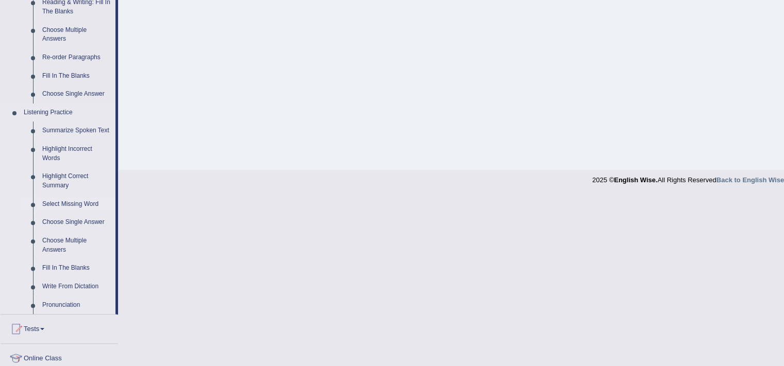
click at [78, 204] on link "Select Missing Word" at bounding box center [77, 204] width 78 height 19
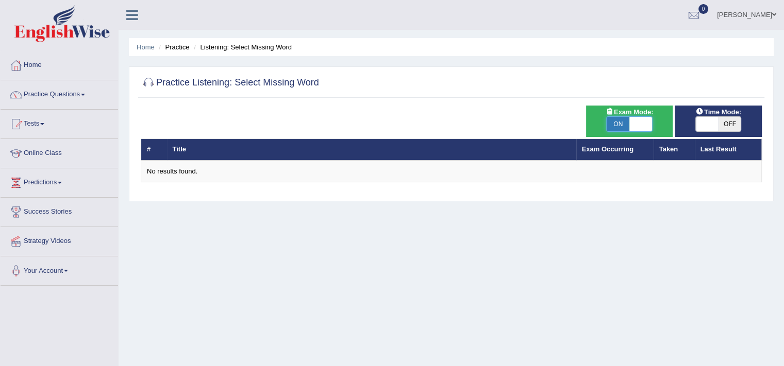
click at [630, 129] on span at bounding box center [640, 124] width 23 height 14
checkbox input "false"
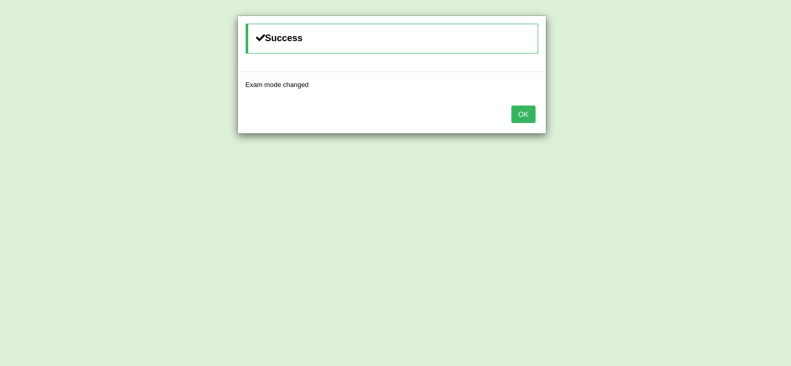
click at [529, 114] on button "OK" at bounding box center [524, 115] width 24 height 18
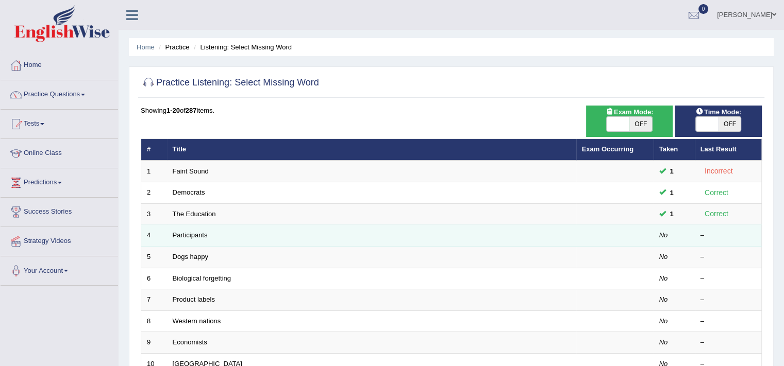
click at [363, 230] on td "Participants" at bounding box center [371, 236] width 409 height 22
click at [184, 232] on link "Participants" at bounding box center [190, 235] width 35 height 8
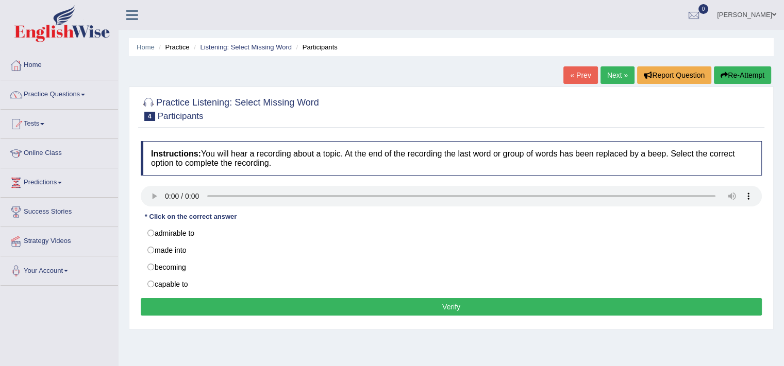
click at [345, 212] on div "Instructions: You will hear a recording about a topic. At the end of the record…" at bounding box center [451, 230] width 626 height 188
click at [41, 95] on link "Practice Questions" at bounding box center [59, 93] width 117 height 26
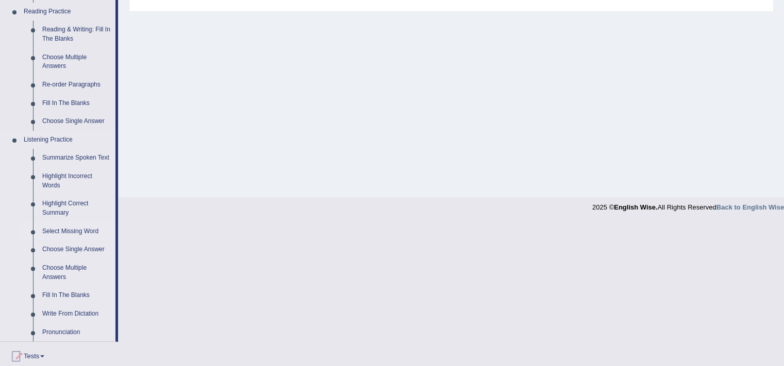
scroll to position [311, 0]
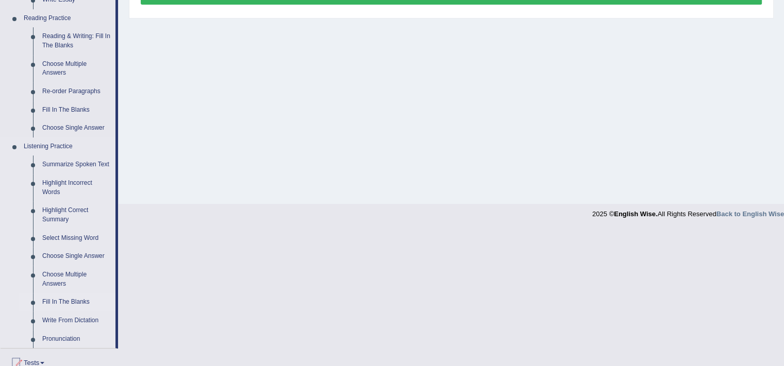
click at [67, 301] on link "Fill In The Blanks" at bounding box center [77, 302] width 78 height 19
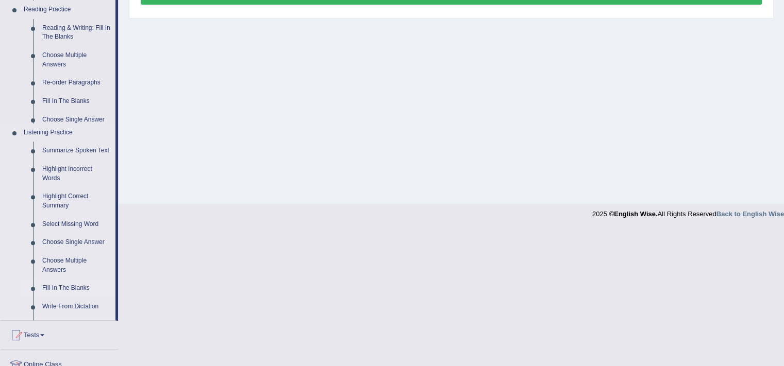
scroll to position [175, 0]
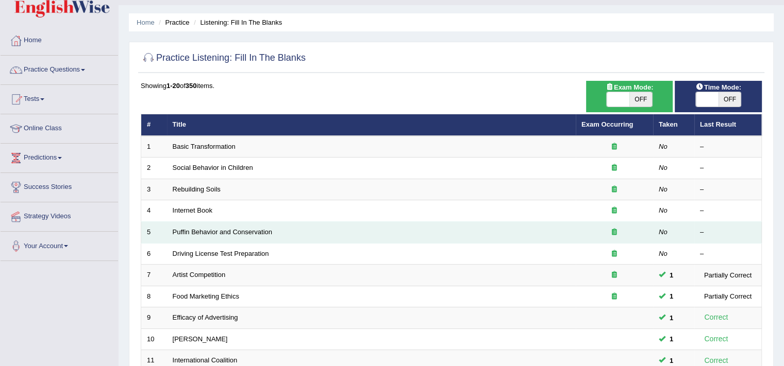
scroll to position [29, 0]
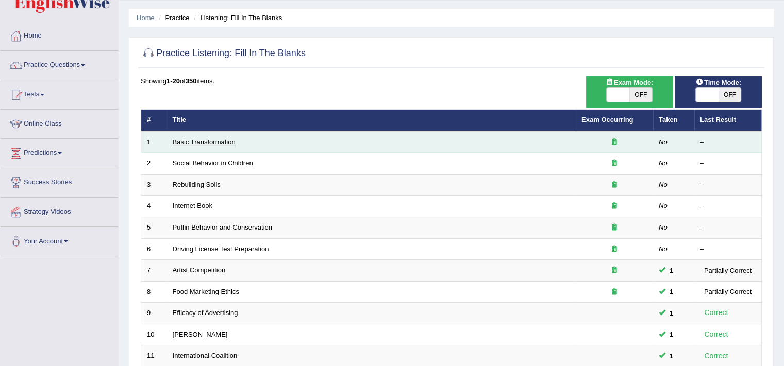
click at [216, 142] on link "Basic Transformation" at bounding box center [204, 142] width 63 height 8
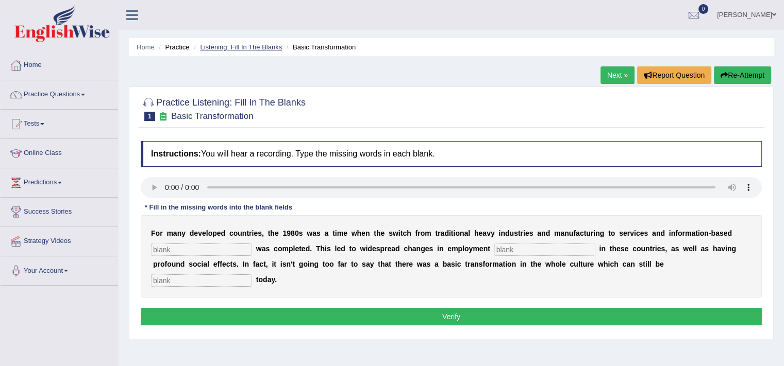
click at [264, 49] on link "Listening: Fill In The Blanks" at bounding box center [241, 47] width 82 height 8
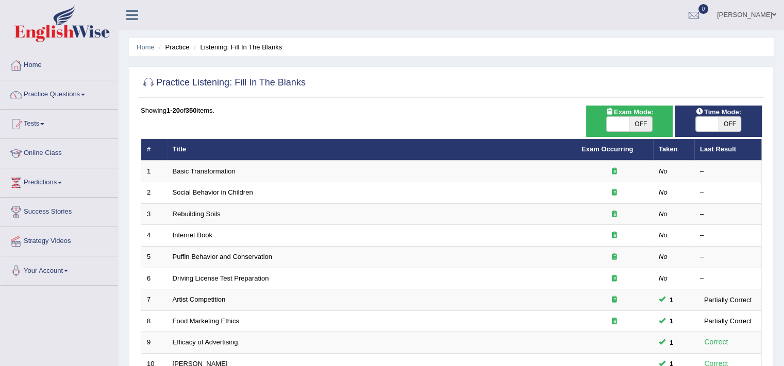
click at [711, 124] on span at bounding box center [707, 124] width 23 height 14
checkbox input "true"
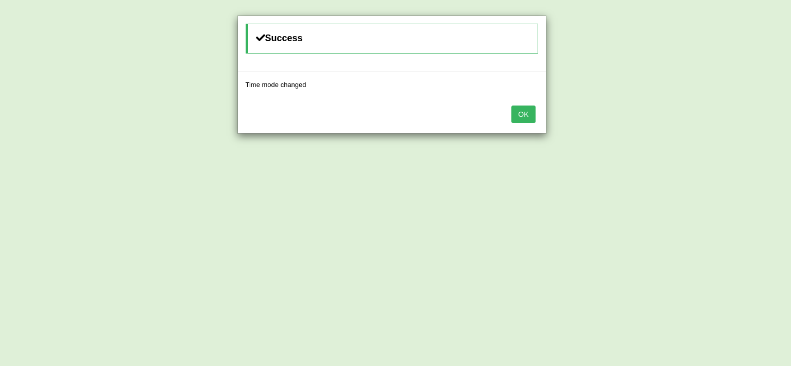
click at [523, 109] on button "OK" at bounding box center [524, 115] width 24 height 18
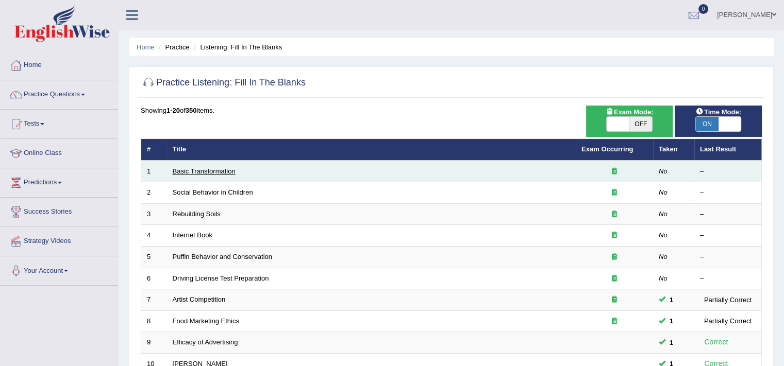
click at [185, 167] on link "Basic Transformation" at bounding box center [204, 171] width 63 height 8
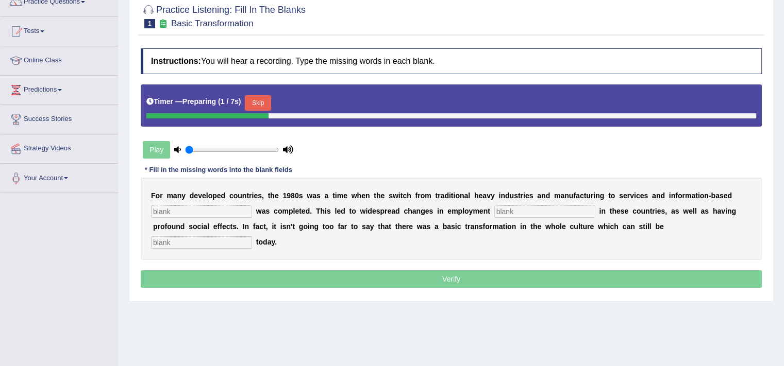
scroll to position [104, 0]
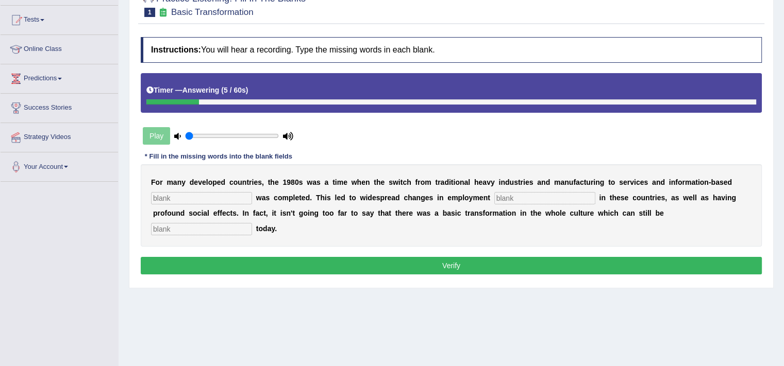
click at [208, 201] on input "text" at bounding box center [201, 198] width 101 height 12
type input "enterprise"
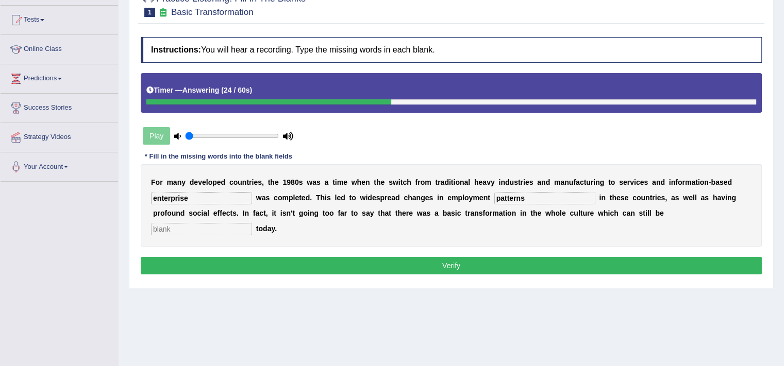
type input "patterns"
type input "observed"
click at [384, 272] on button "Verify" at bounding box center [451, 266] width 621 height 18
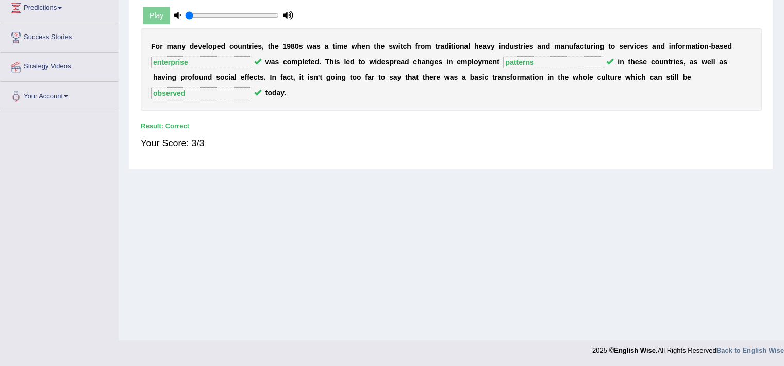
scroll to position [0, 0]
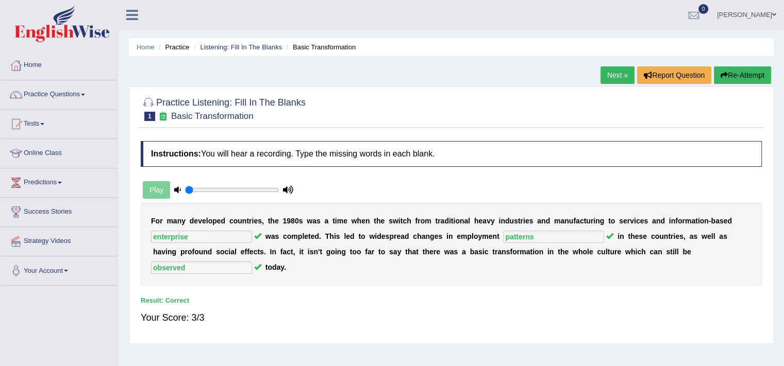
click at [620, 71] on link "Next »" at bounding box center [617, 75] width 34 height 18
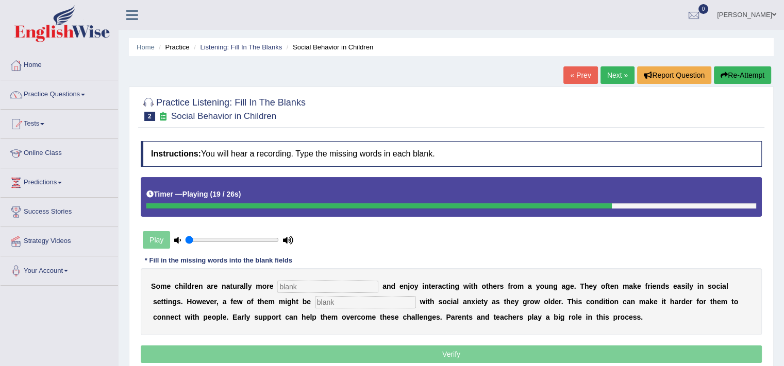
click at [330, 288] on input "text" at bounding box center [327, 287] width 101 height 12
type input "sociable"
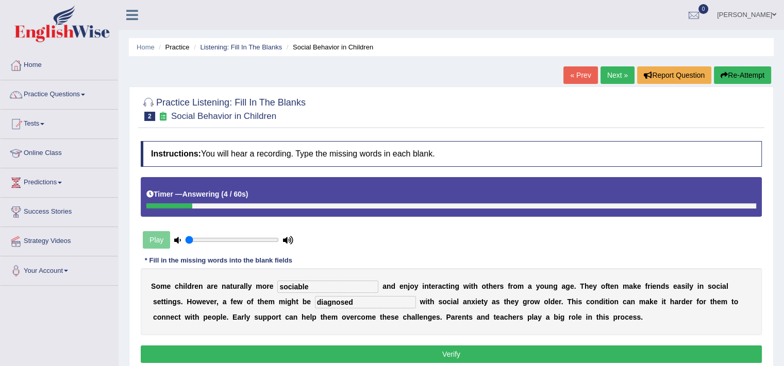
type input "diagnosed"
click at [360, 340] on div "Instructions: You will hear a recording. Type the missing words in each blank. …" at bounding box center [451, 253] width 626 height 235
click at [396, 341] on div "Instructions: You will hear a recording. Type the missing words in each blank. …" at bounding box center [451, 253] width 626 height 235
click at [400, 346] on button "Verify" at bounding box center [451, 355] width 621 height 18
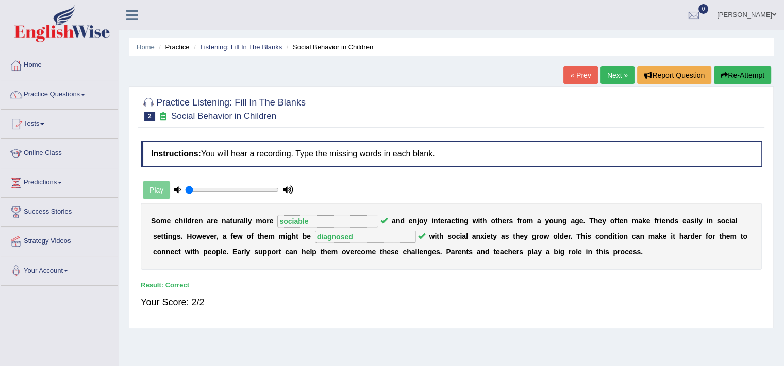
click at [615, 74] on link "Next »" at bounding box center [617, 75] width 34 height 18
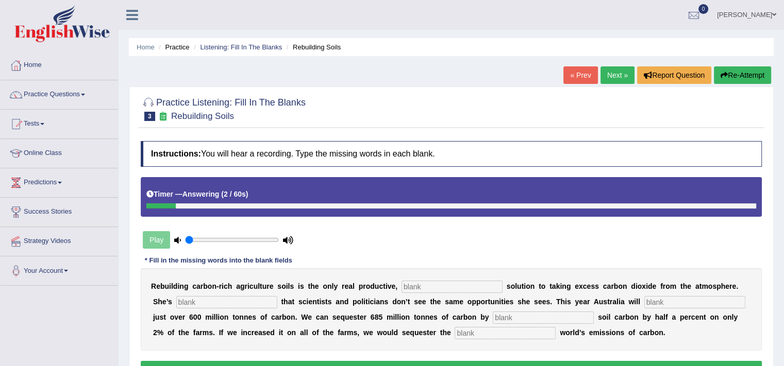
click at [455, 287] on input "text" at bounding box center [451, 287] width 101 height 12
type input "permanent"
type input "frustated"
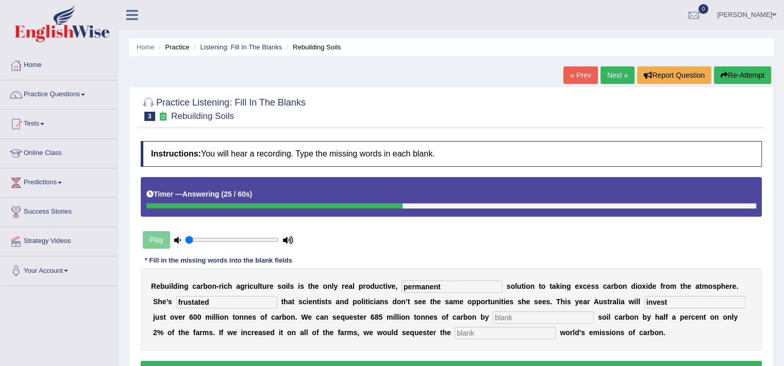
type input "invest"
type input "increasing"
type input "whole"
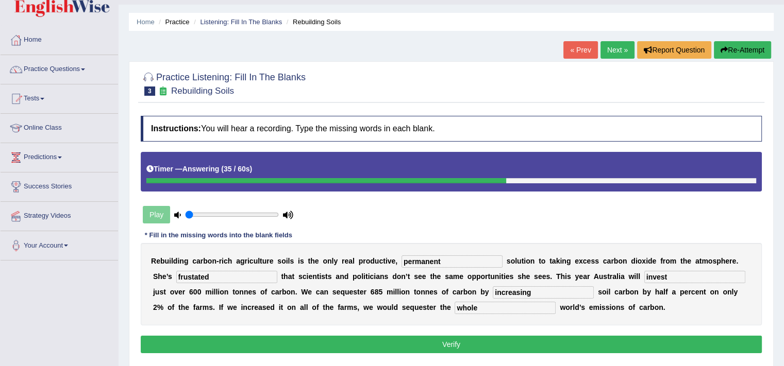
scroll to position [26, 0]
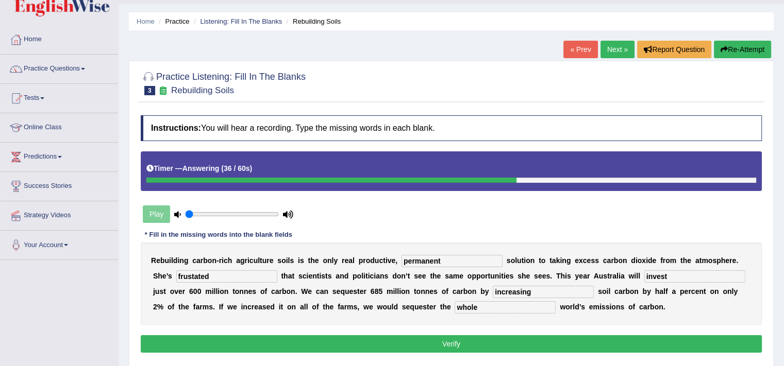
click at [441, 346] on button "Verify" at bounding box center [451, 344] width 621 height 18
